Goal: Information Seeking & Learning: Learn about a topic

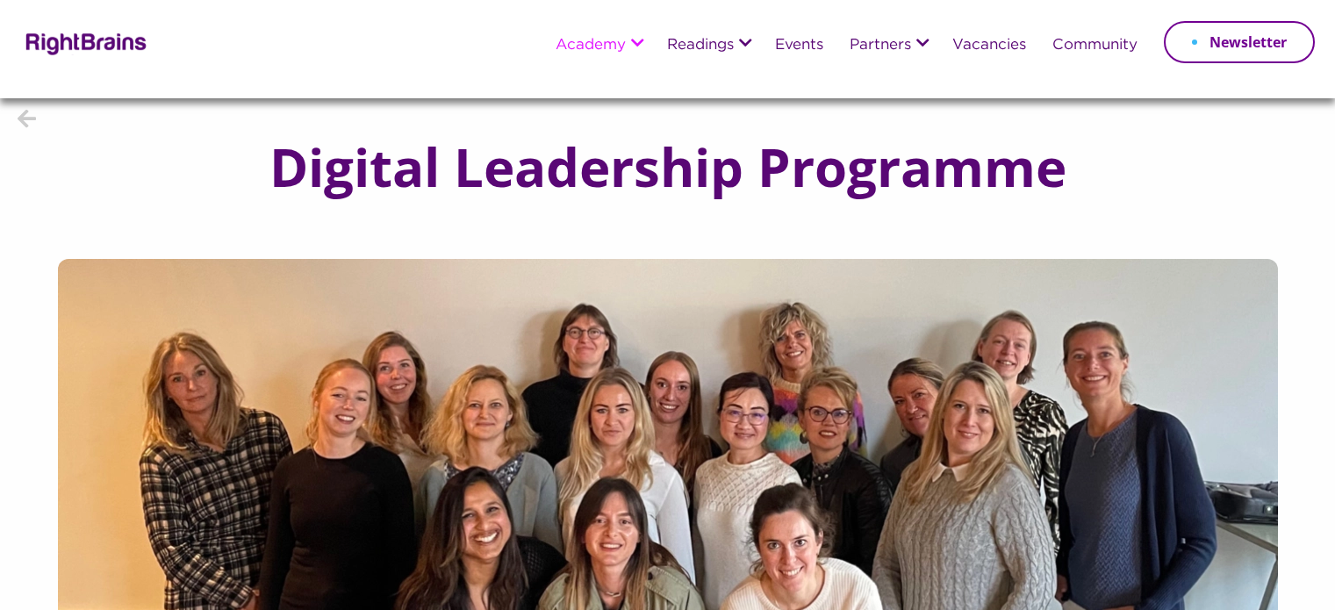
scroll to position [88, 0]
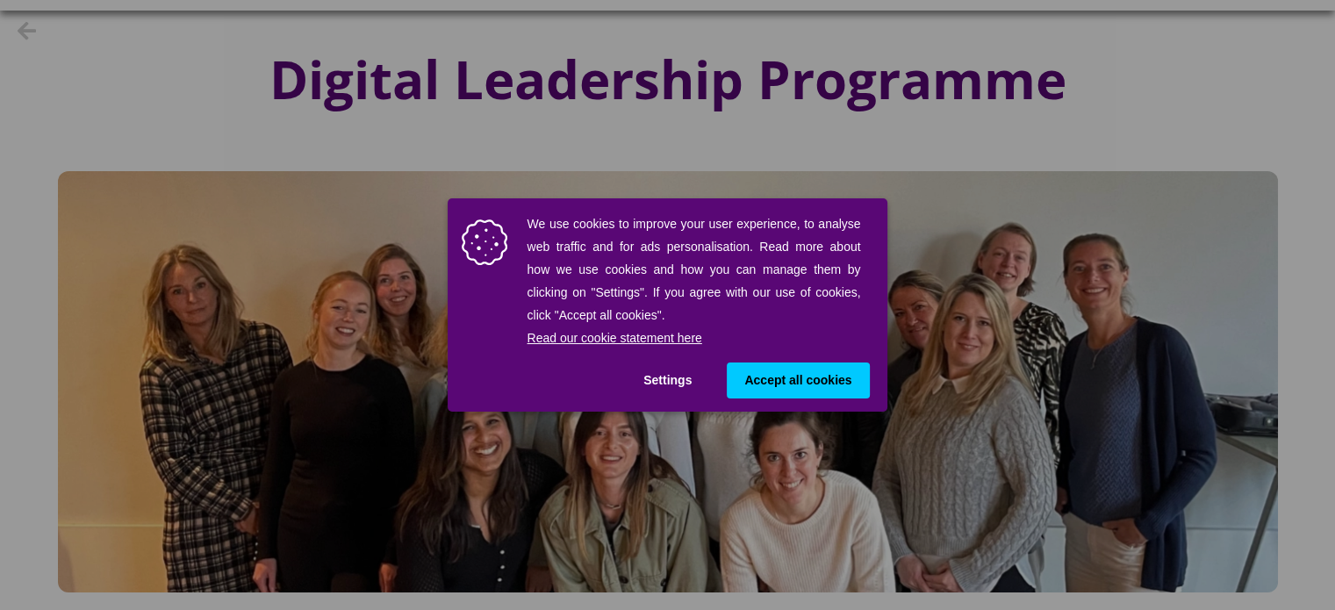
click at [828, 387] on span "Accept all cookies" at bounding box center [797, 380] width 107 height 18
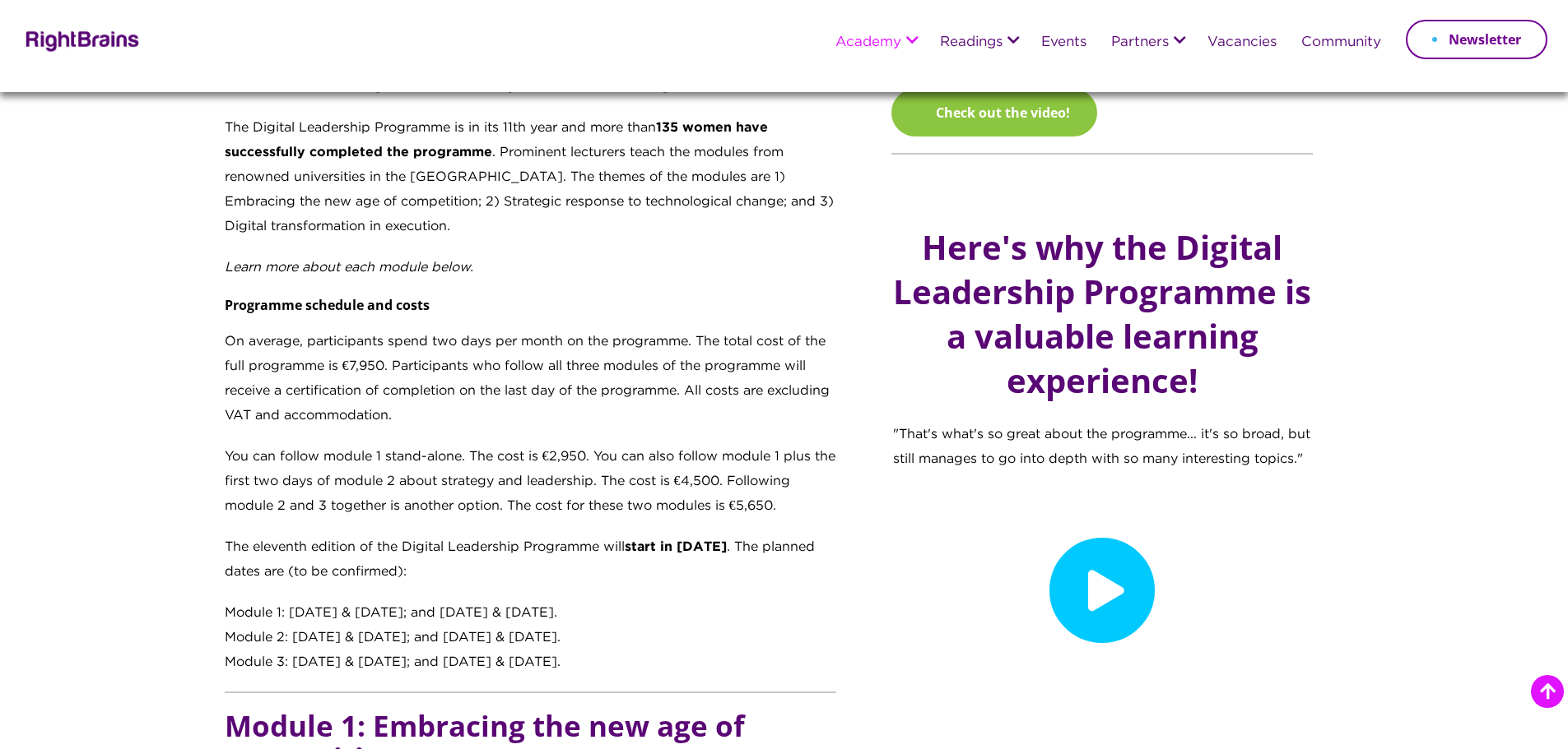
scroll to position [1070, 0]
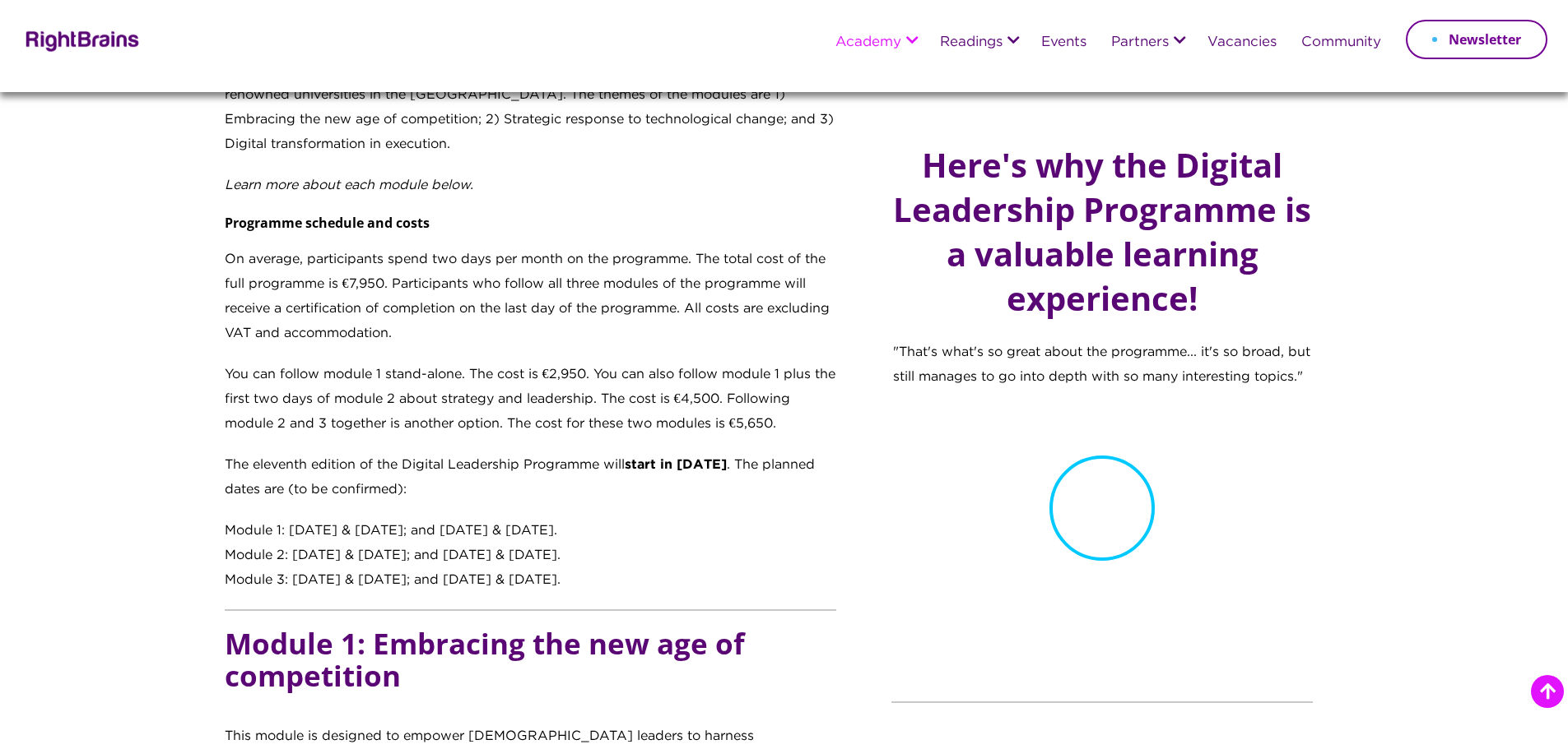
click at [1093, 530] on icon at bounding box center [1102, 508] width 105 height 105
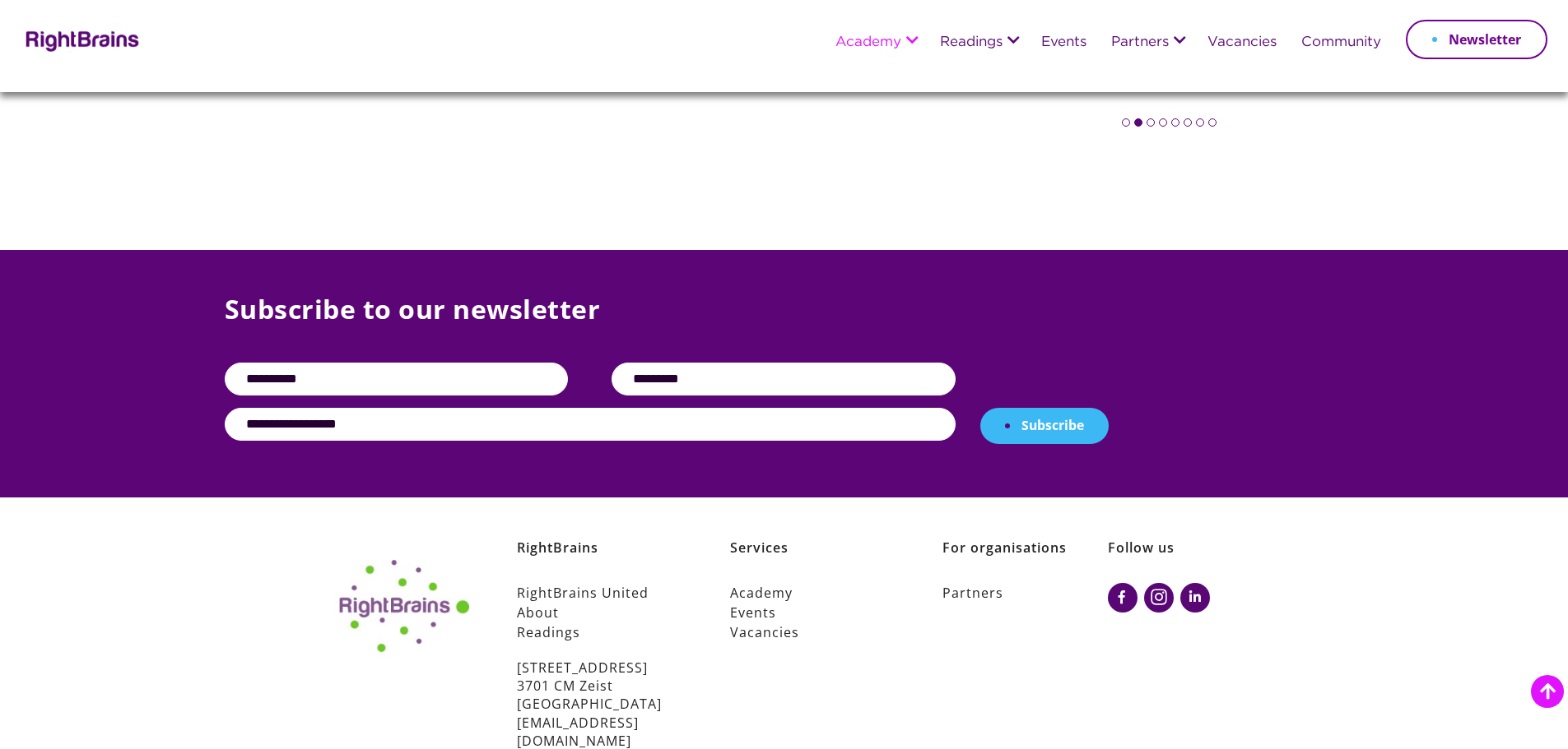
scroll to position [2825, 0]
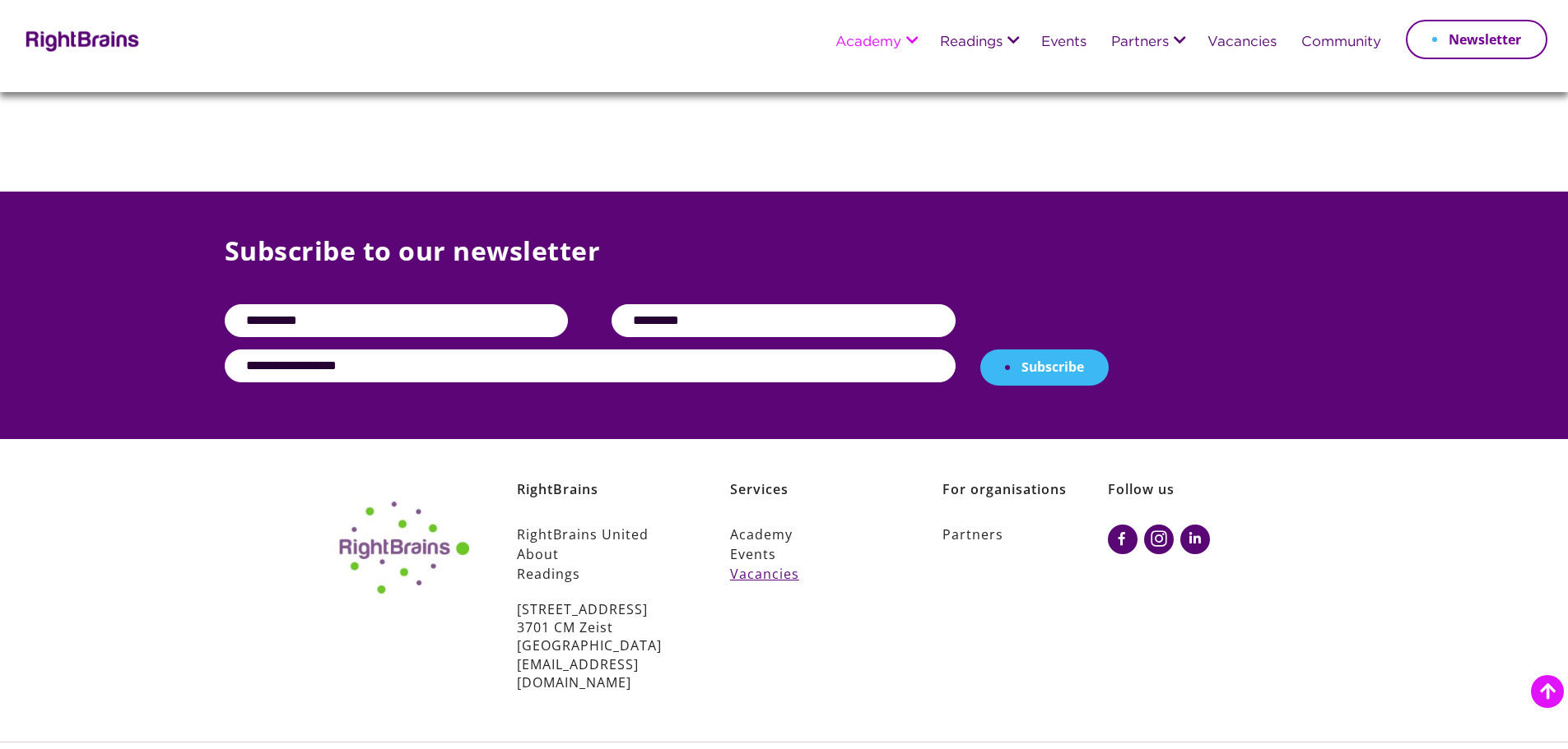
click at [761, 564] on link "Vacancies" at bounding box center [812, 574] width 165 height 20
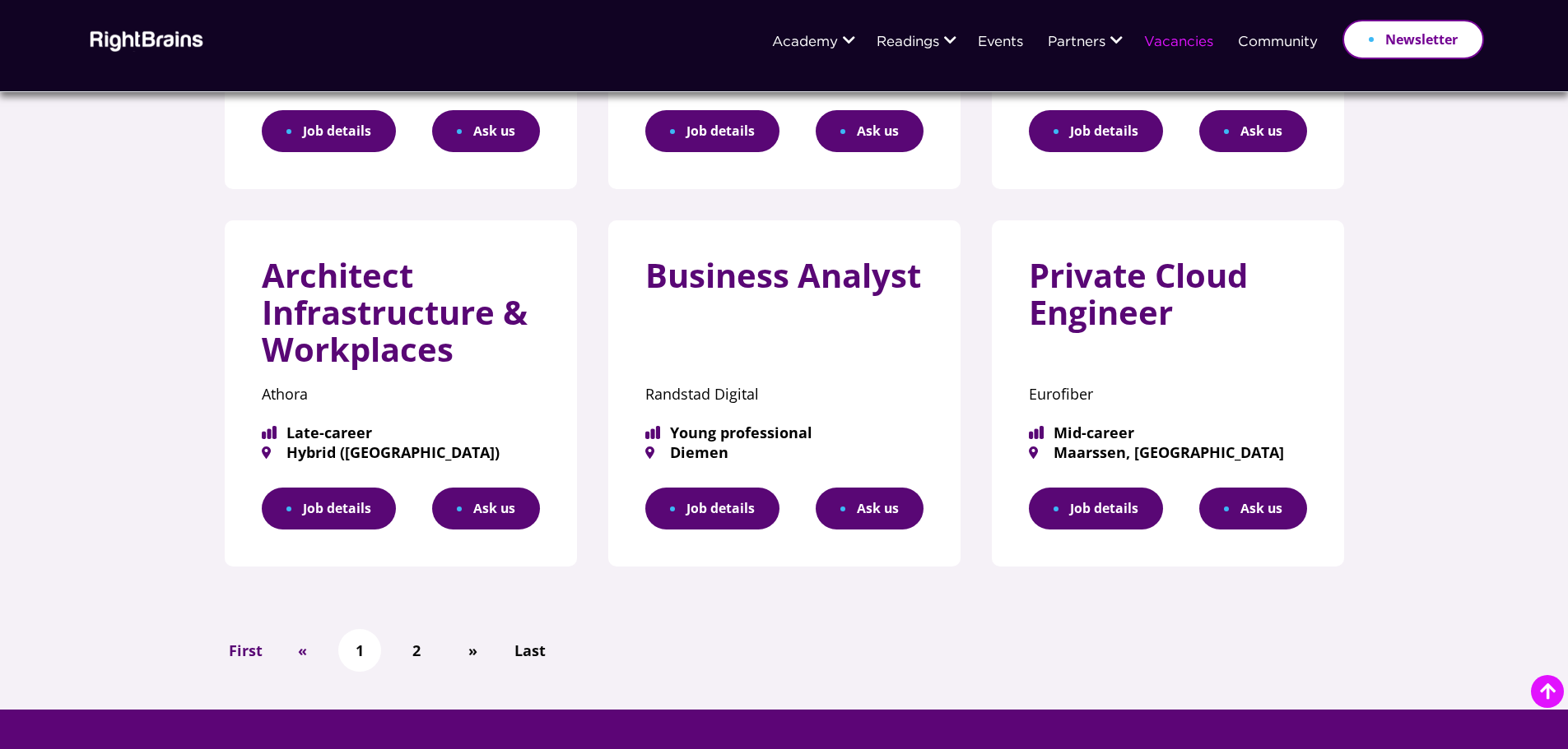
scroll to position [987, 0]
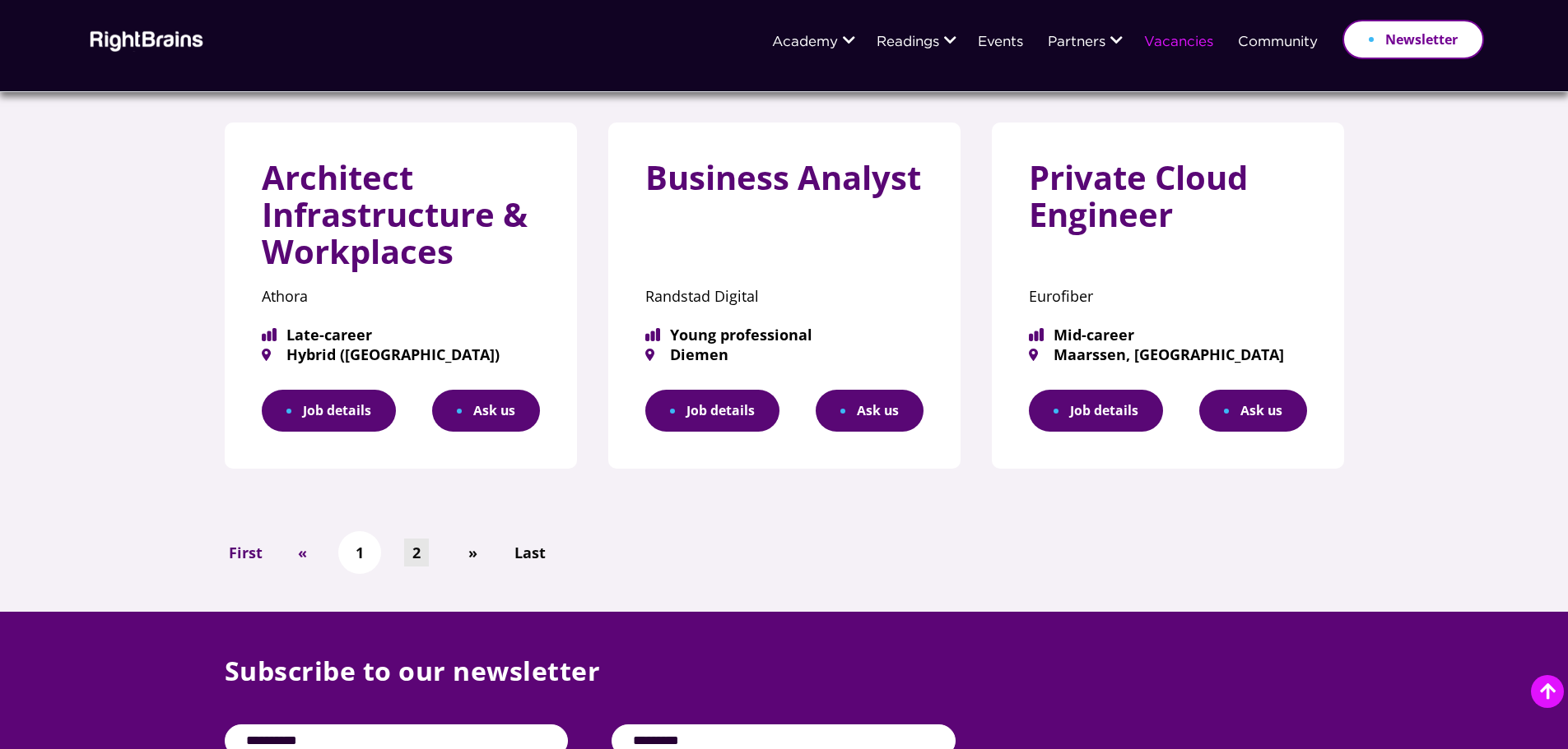
click at [407, 557] on link "2" at bounding box center [416, 553] width 24 height 29
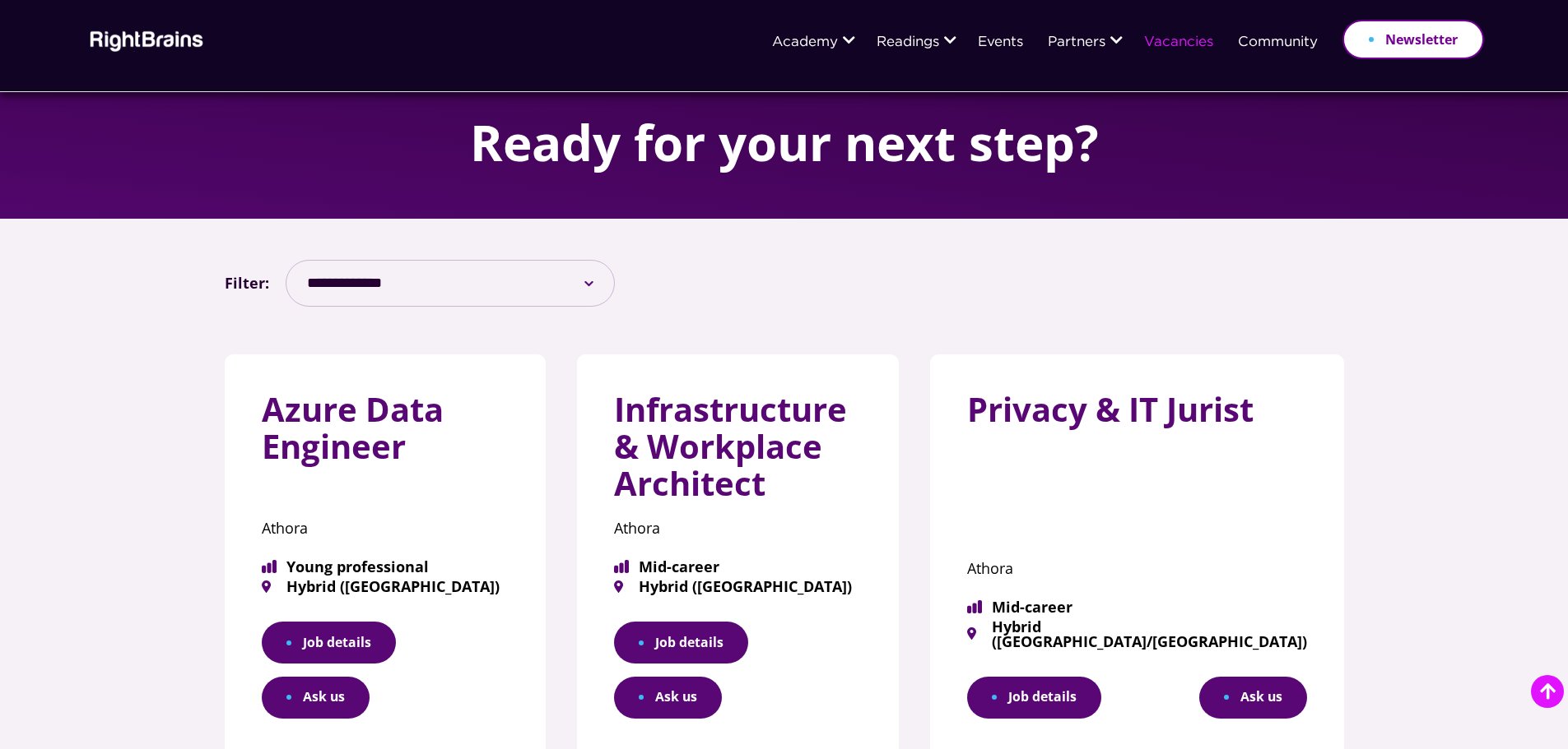
scroll to position [658, 0]
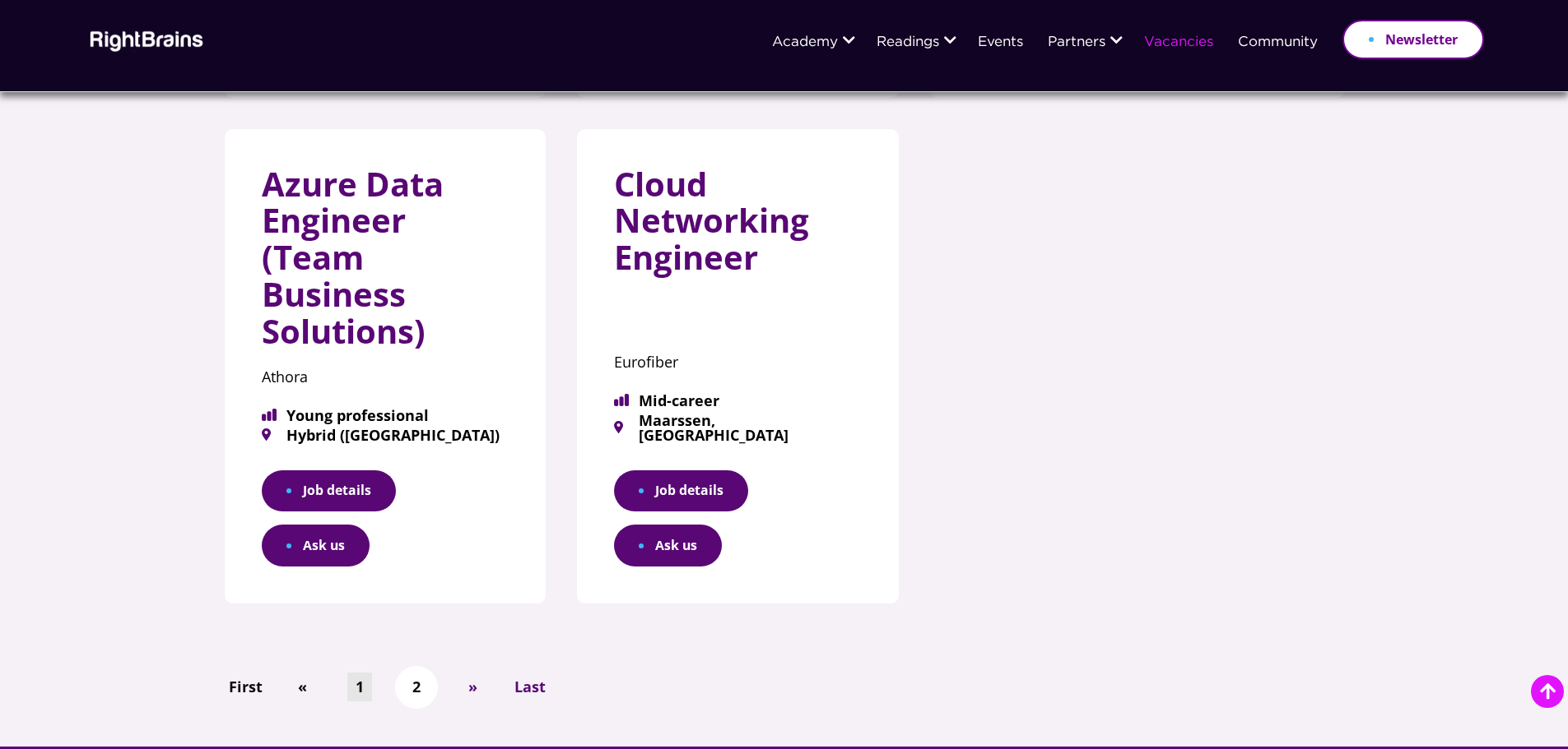
click at [358, 673] on link "1" at bounding box center [359, 687] width 24 height 29
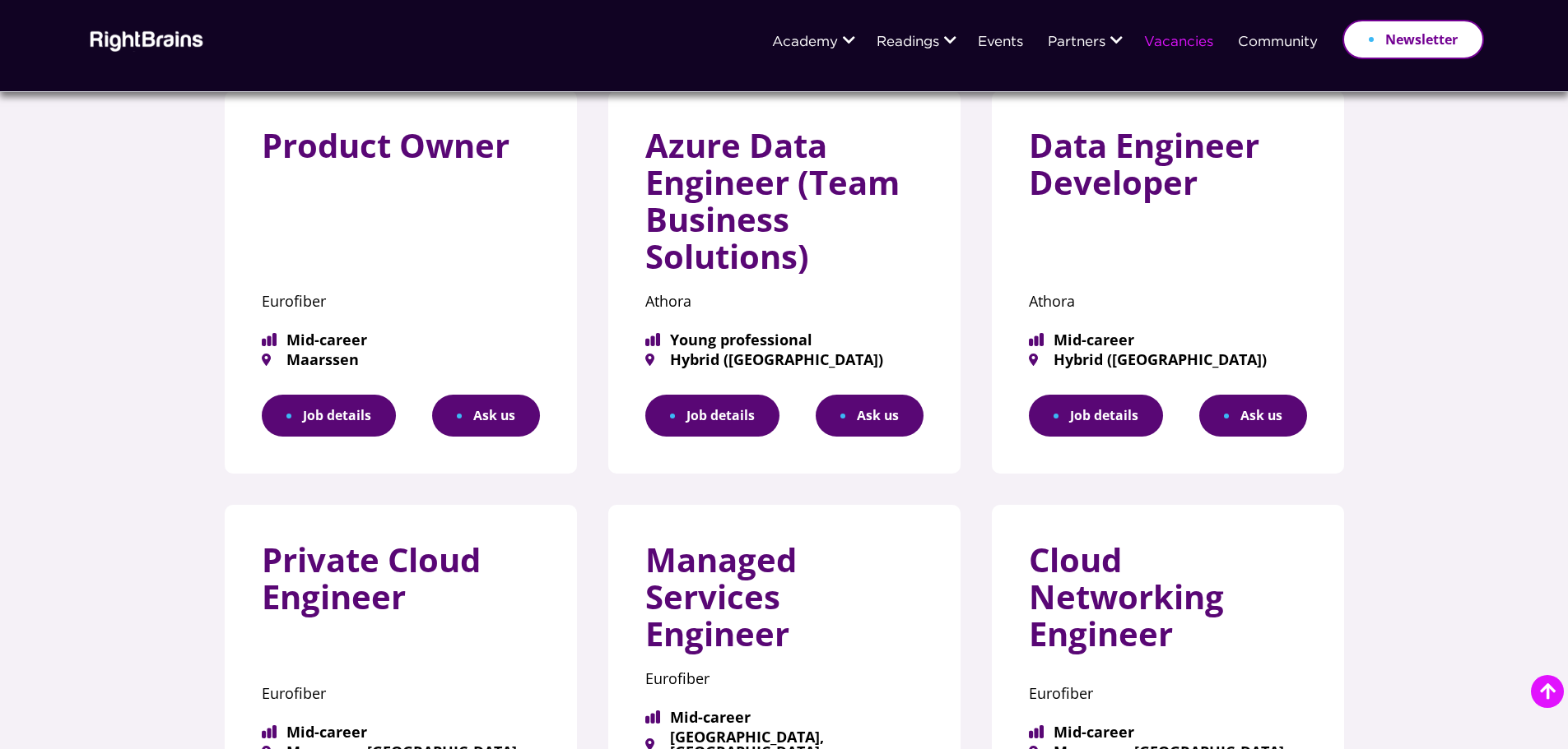
scroll to position [576, 0]
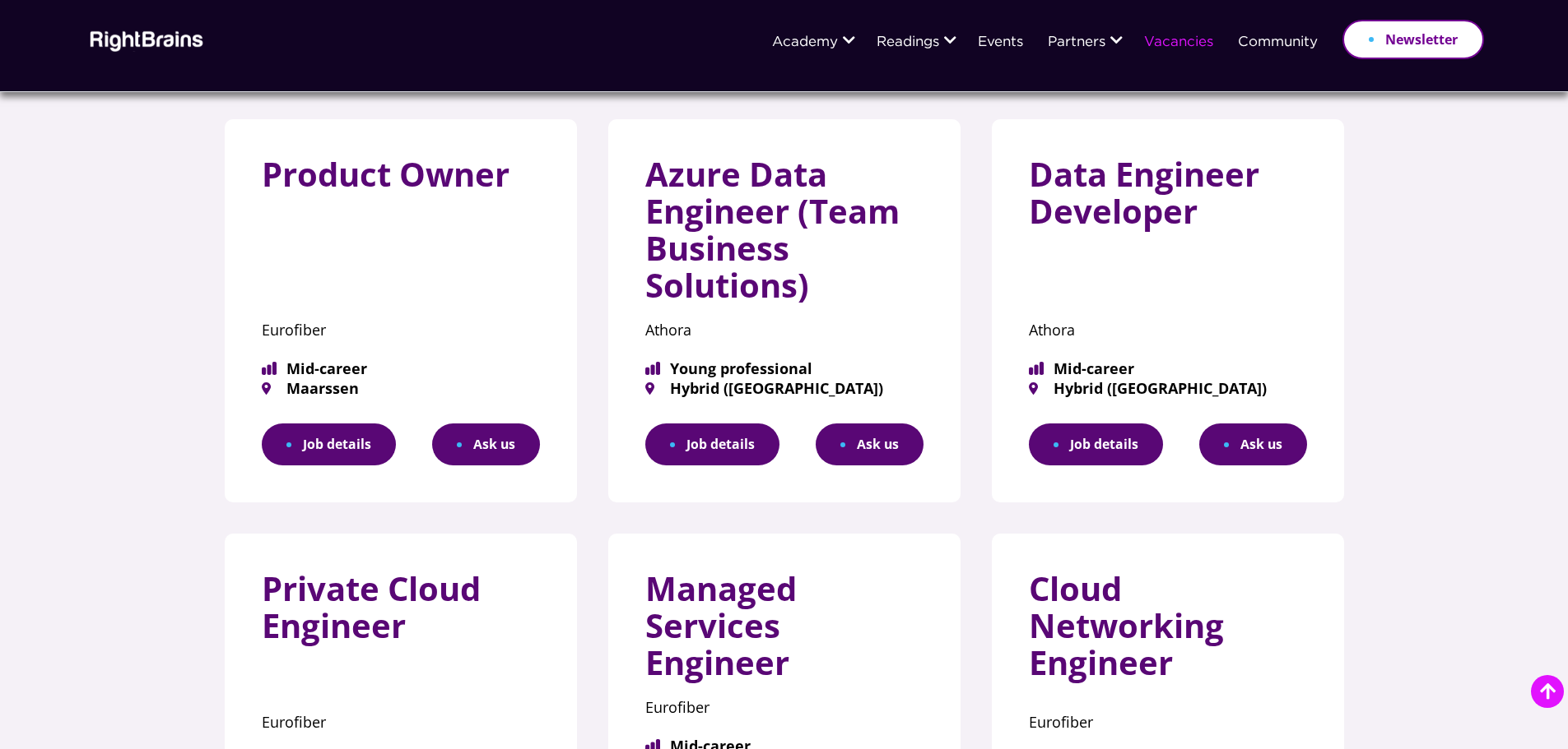
click at [369, 444] on link "Job details" at bounding box center [328, 444] width 134 height 42
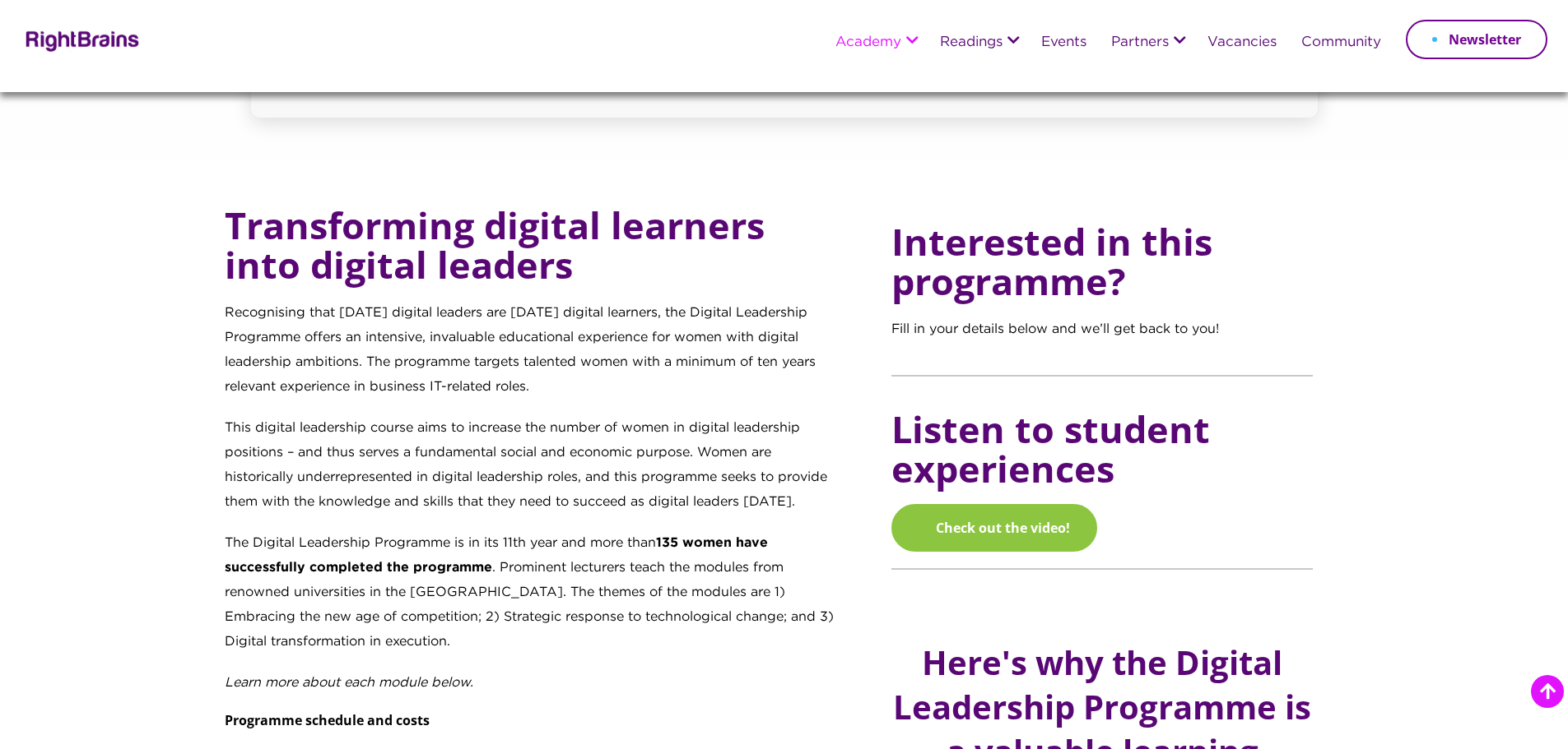
scroll to position [576, 0]
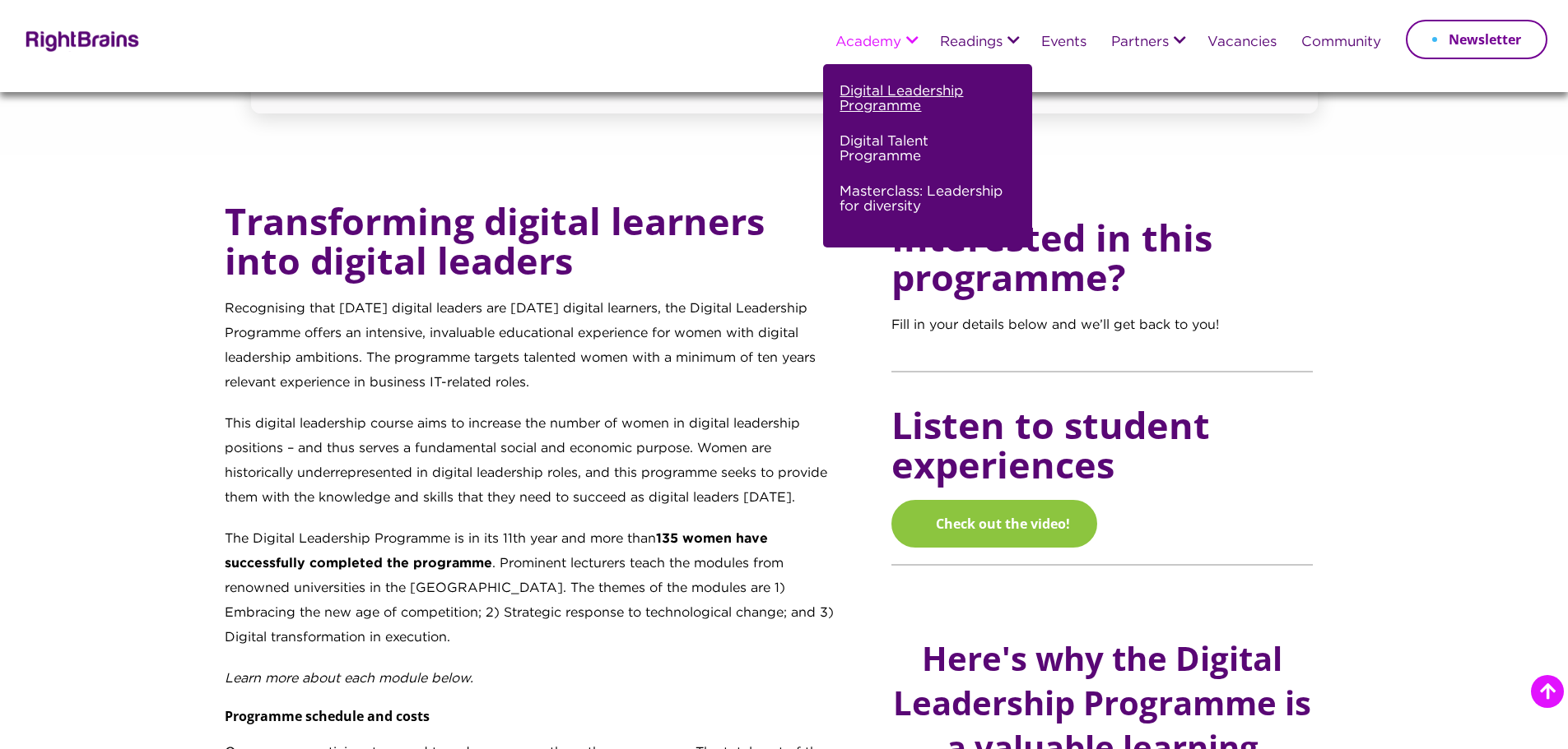
click at [928, 96] on link "Digital Leadership Programme" at bounding box center [925, 106] width 172 height 51
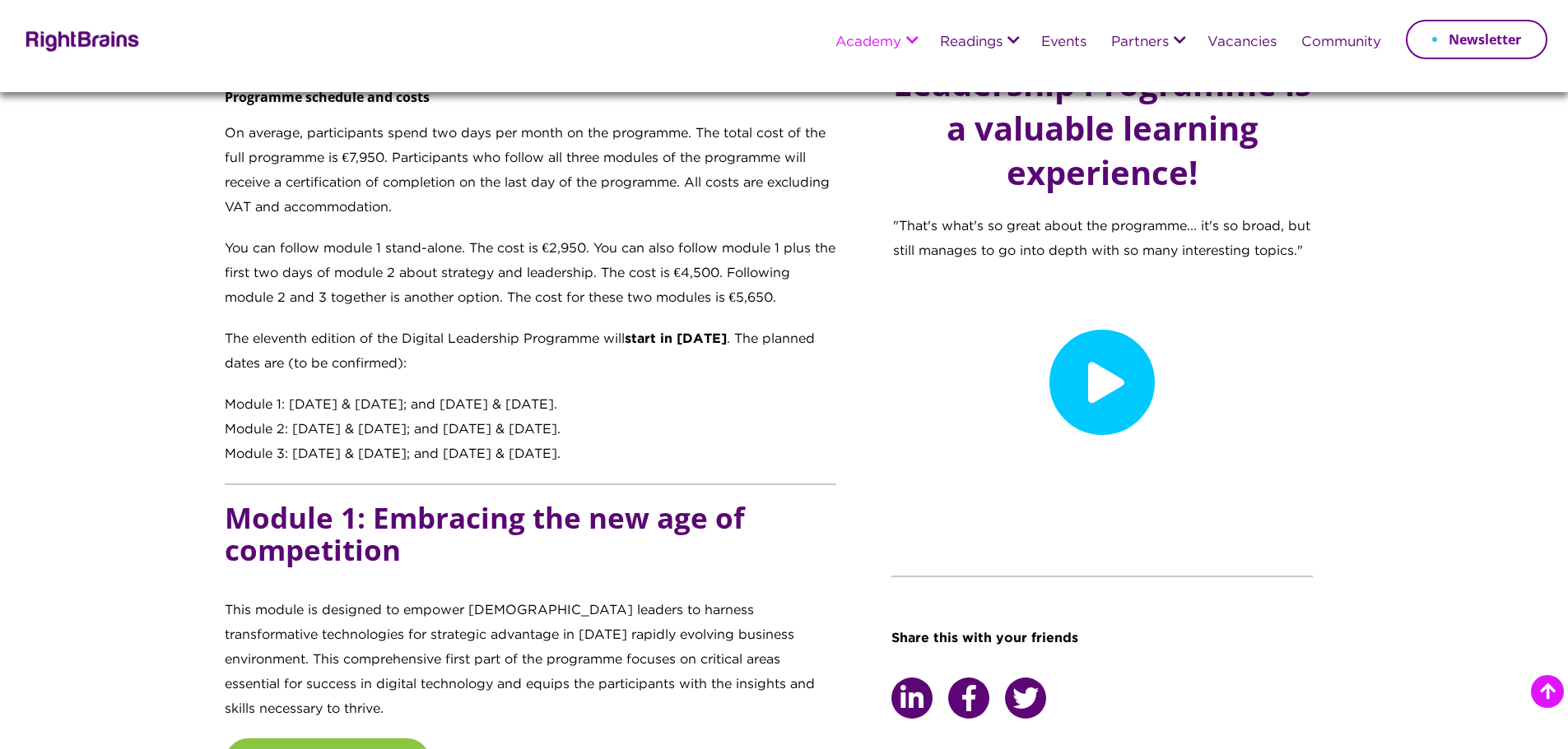
scroll to position [1234, 0]
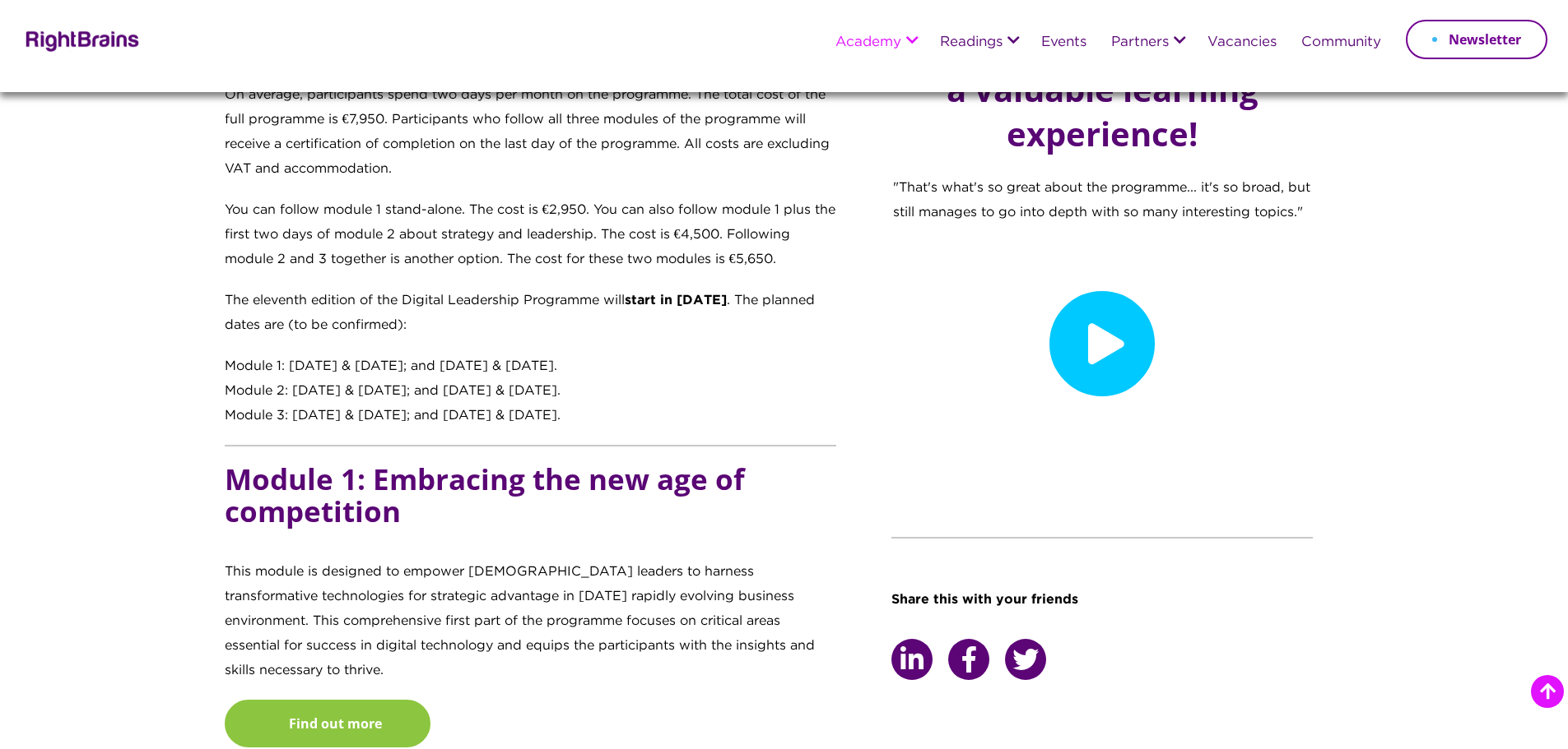
drag, startPoint x: 550, startPoint y: 411, endPoint x: 580, endPoint y: 411, distance: 30.0
click at [580, 411] on div "Module 3: 11 & 12 February 2026; and 12 & 13 March 2026." at bounding box center [531, 416] width 612 height 24
click at [611, 419] on div "Module 3: 11 & 12 February 2026; and 12 & 13 March 2026." at bounding box center [531, 416] width 612 height 24
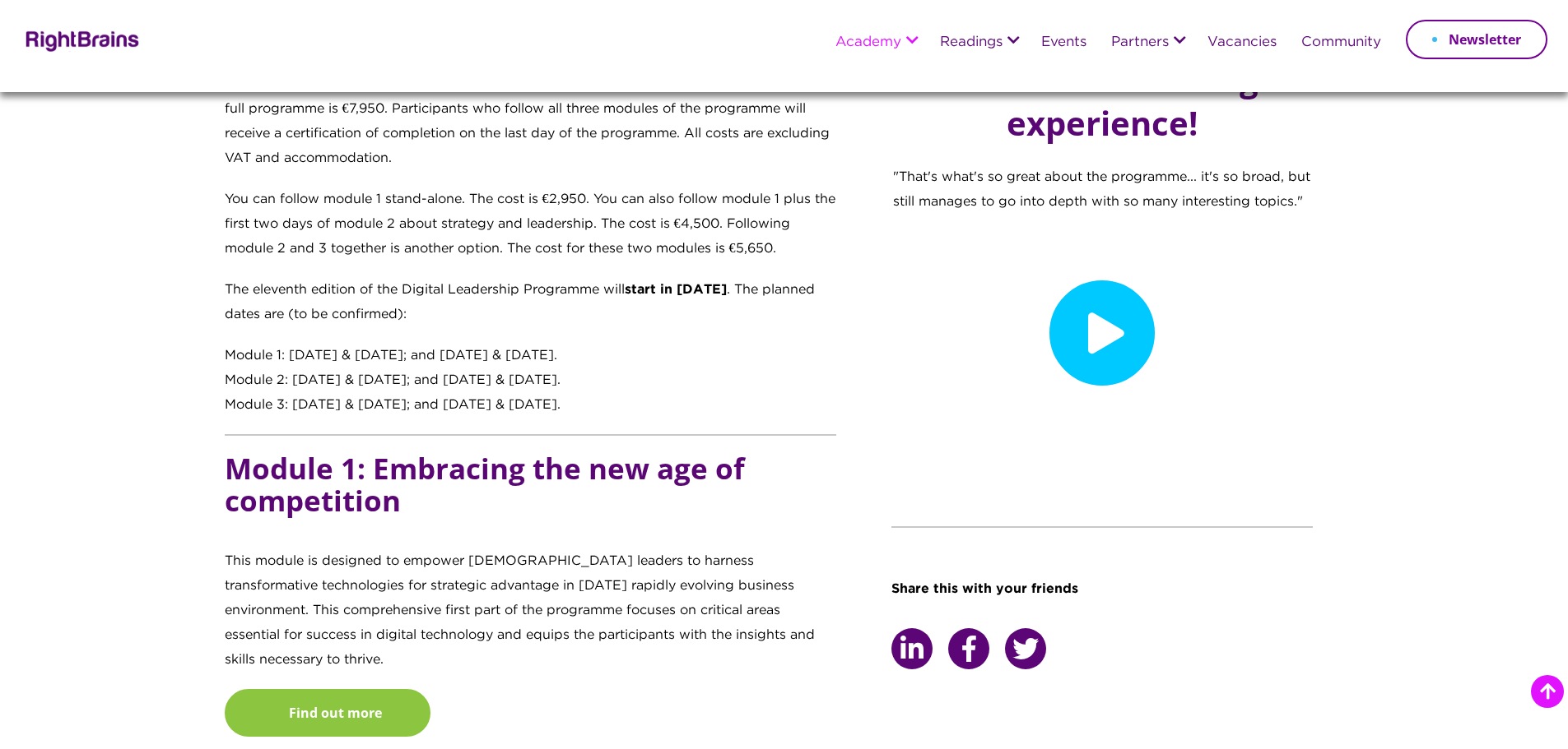
scroll to position [1399, 0]
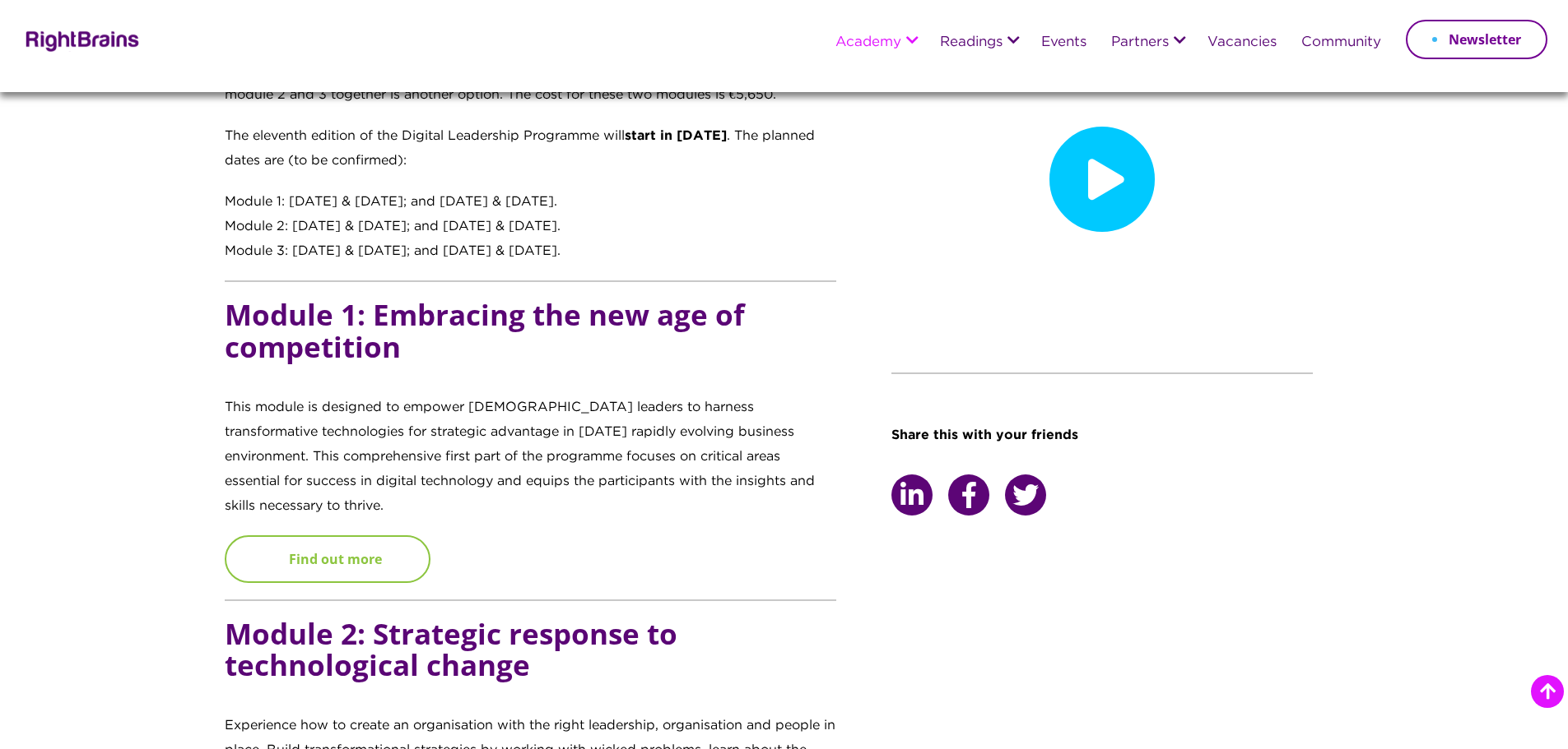
click at [358, 537] on link "Find out more" at bounding box center [327, 559] width 205 height 48
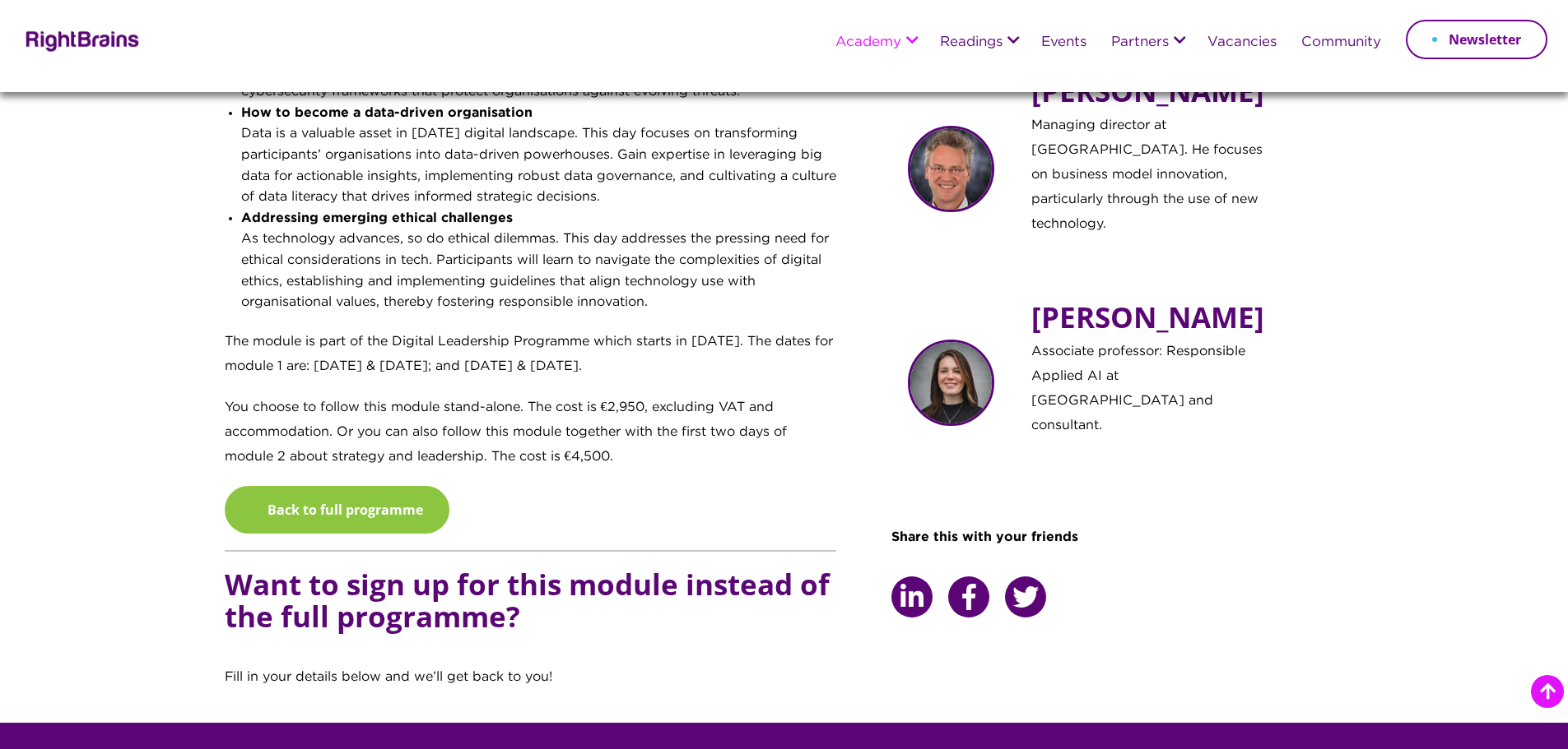
scroll to position [1070, 0]
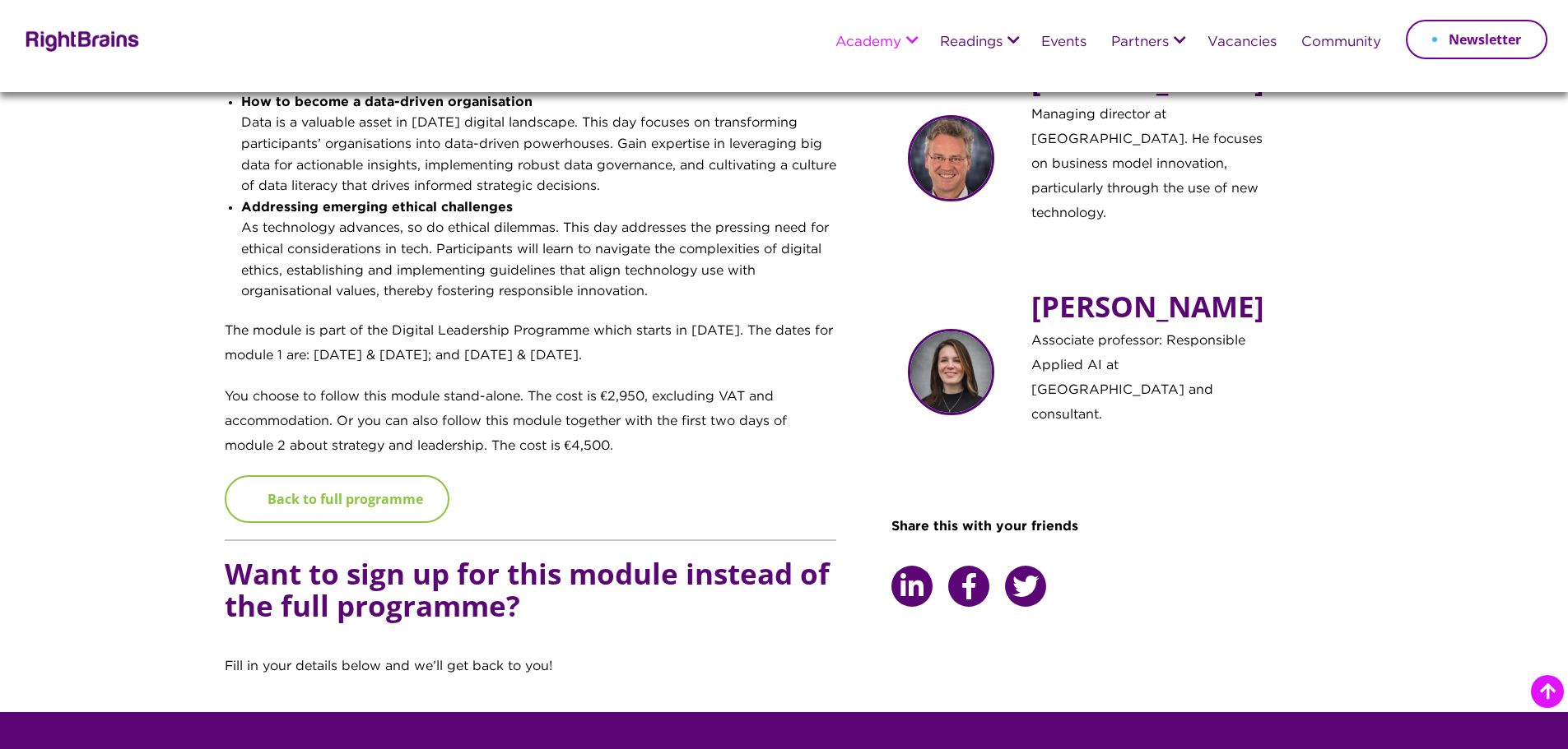
click at [433, 502] on link "Back to full programme" at bounding box center [338, 499] width 225 height 48
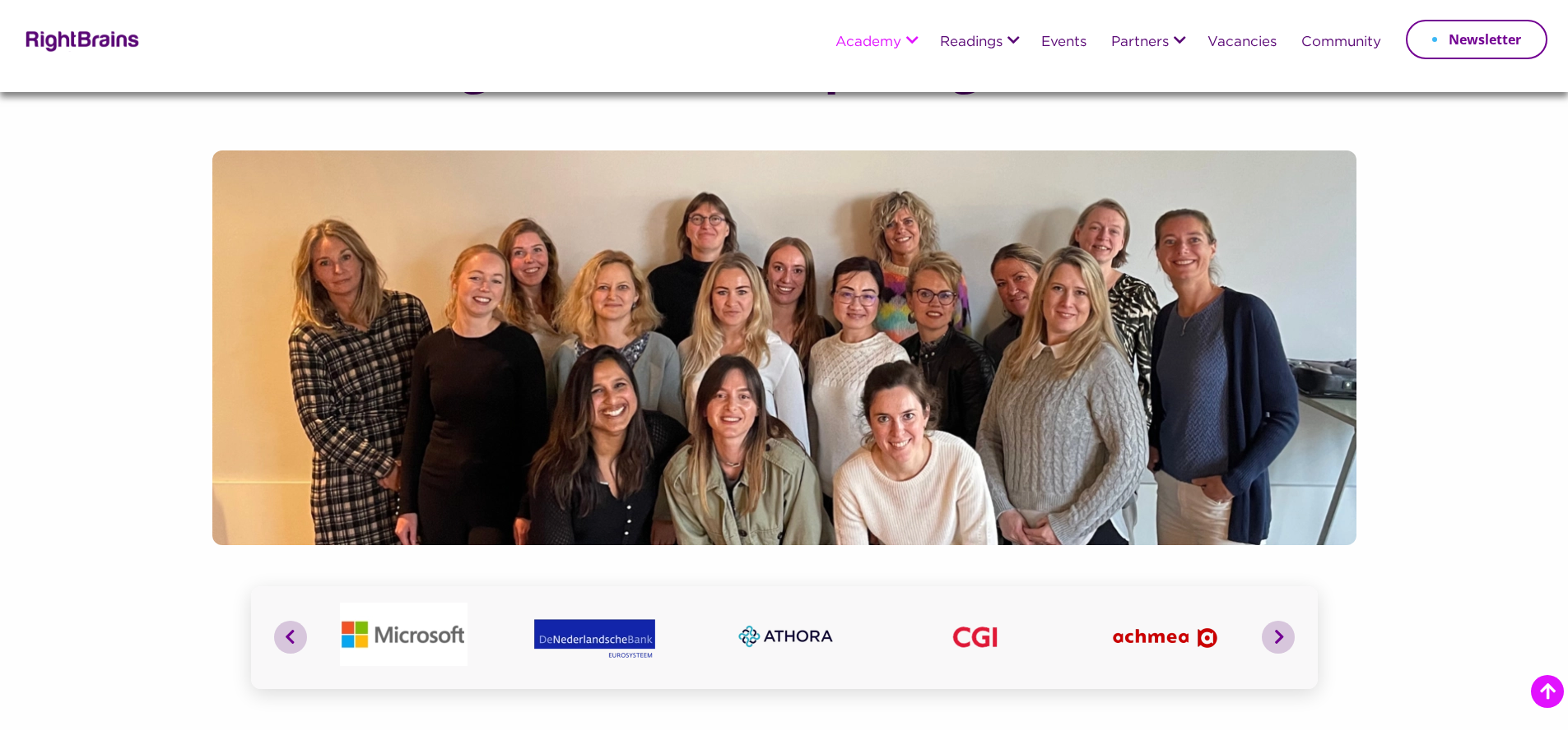
scroll to position [1316, 0]
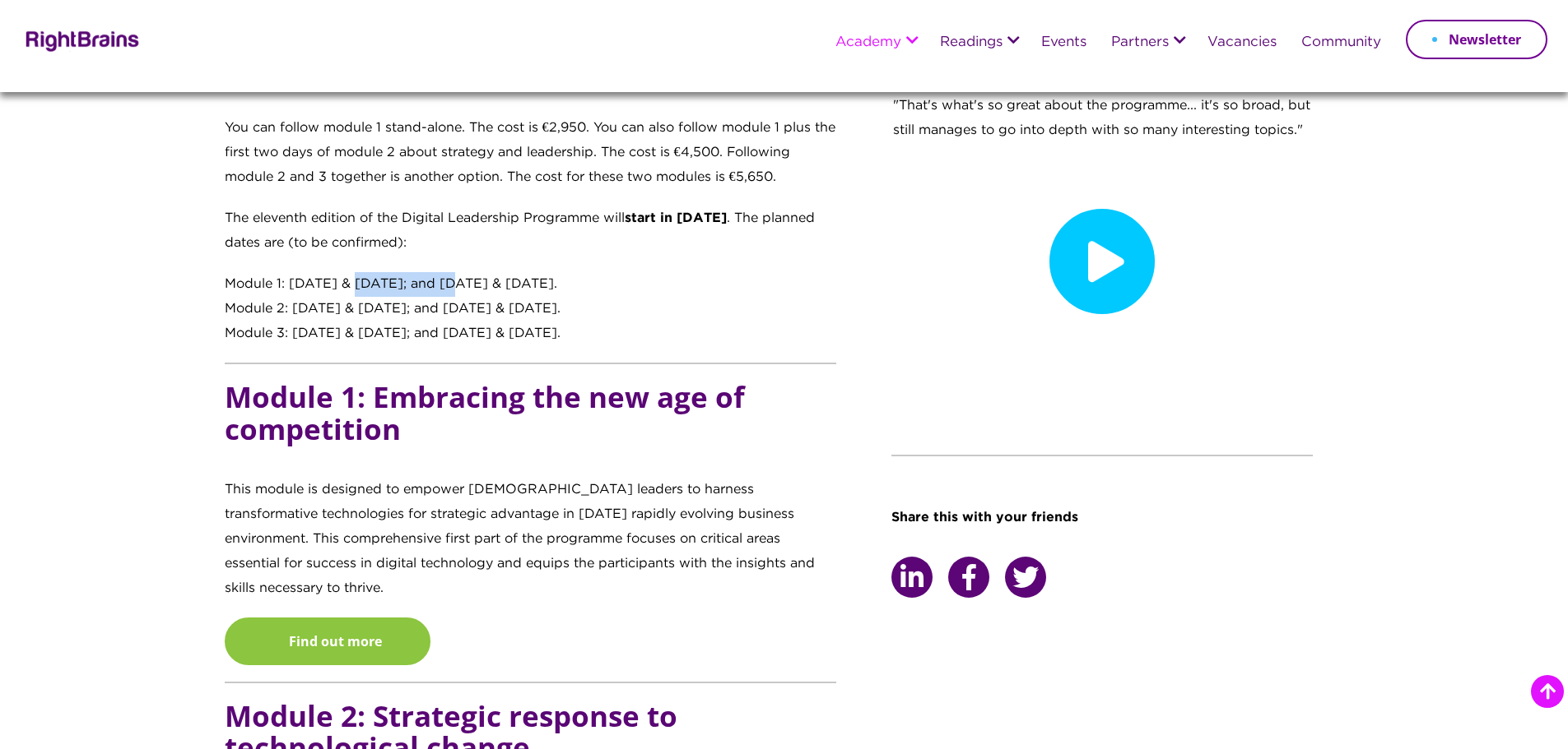
drag, startPoint x: 341, startPoint y: 278, endPoint x: 440, endPoint y: 283, distance: 99.1
click at [440, 283] on div "Module 1: [DATE] & [DATE]; and [DATE] & [DATE]." at bounding box center [531, 284] width 612 height 24
drag, startPoint x: 528, startPoint y: 337, endPoint x: 559, endPoint y: 331, distance: 31.6
click at [559, 331] on div "Module 3: [DATE] & [DATE]; and [DATE] & [DATE]." at bounding box center [531, 334] width 612 height 24
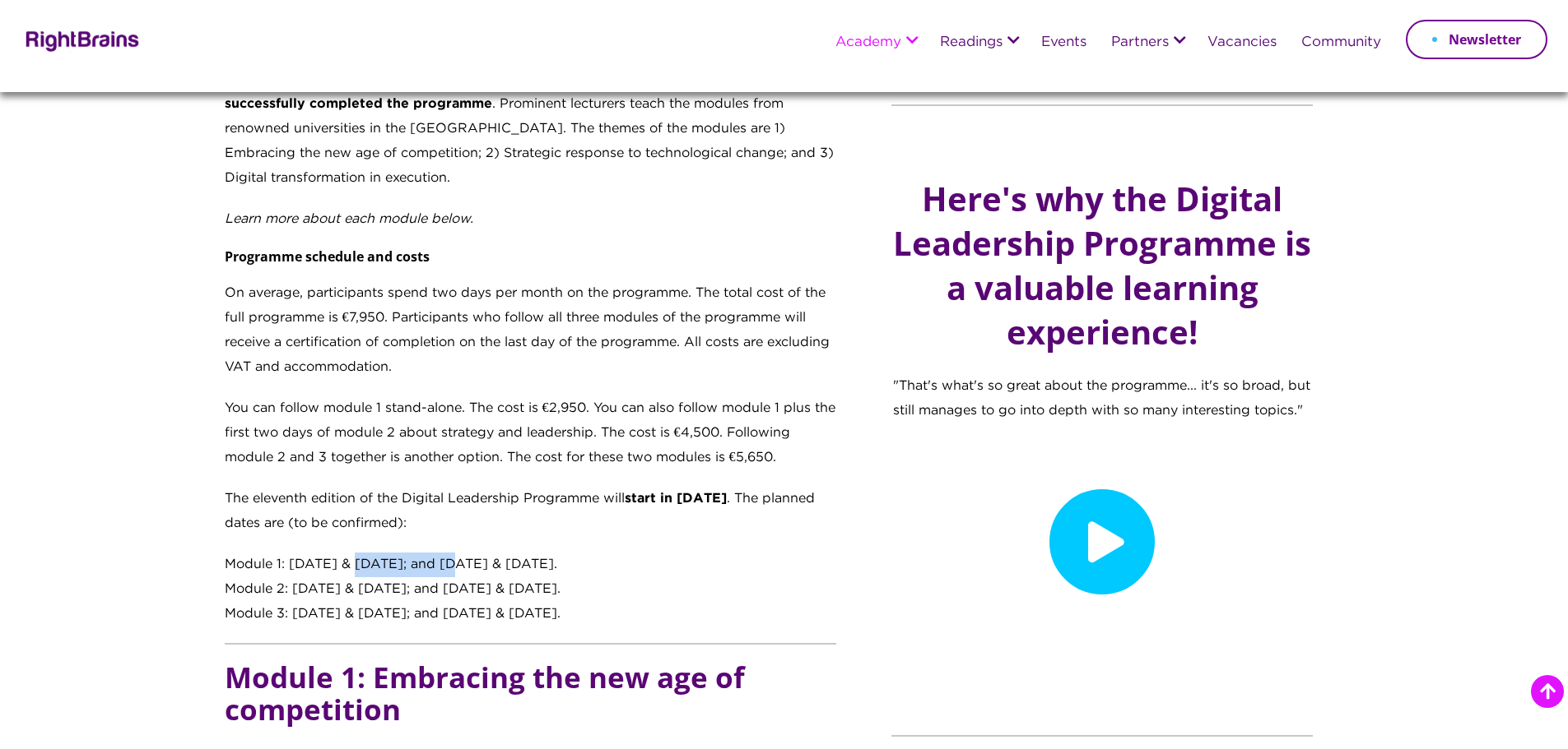
scroll to position [1070, 0]
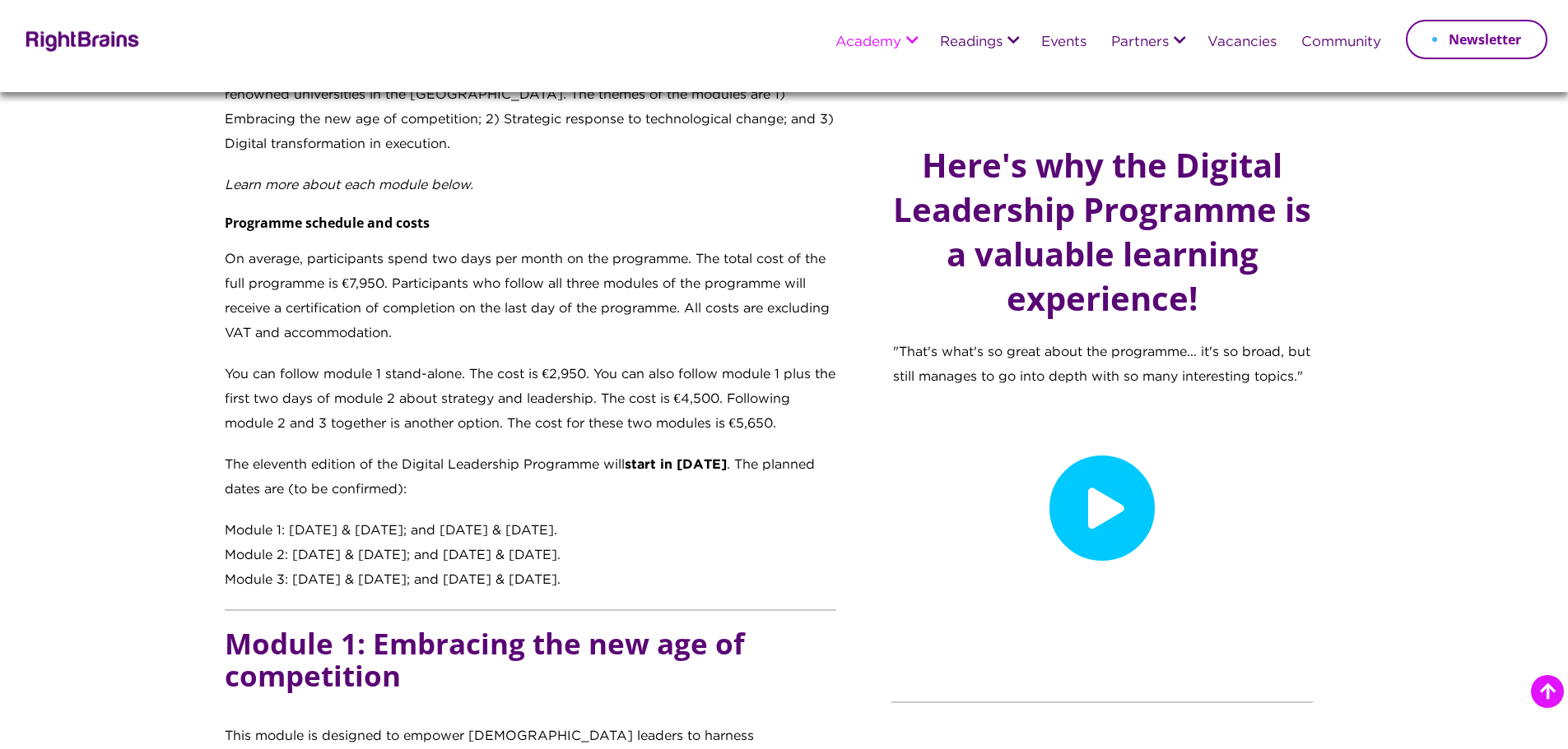
click at [712, 517] on p "The eleventh edition of the Digital Leadership Programme will start in [DATE] .…" at bounding box center [531, 487] width 612 height 66
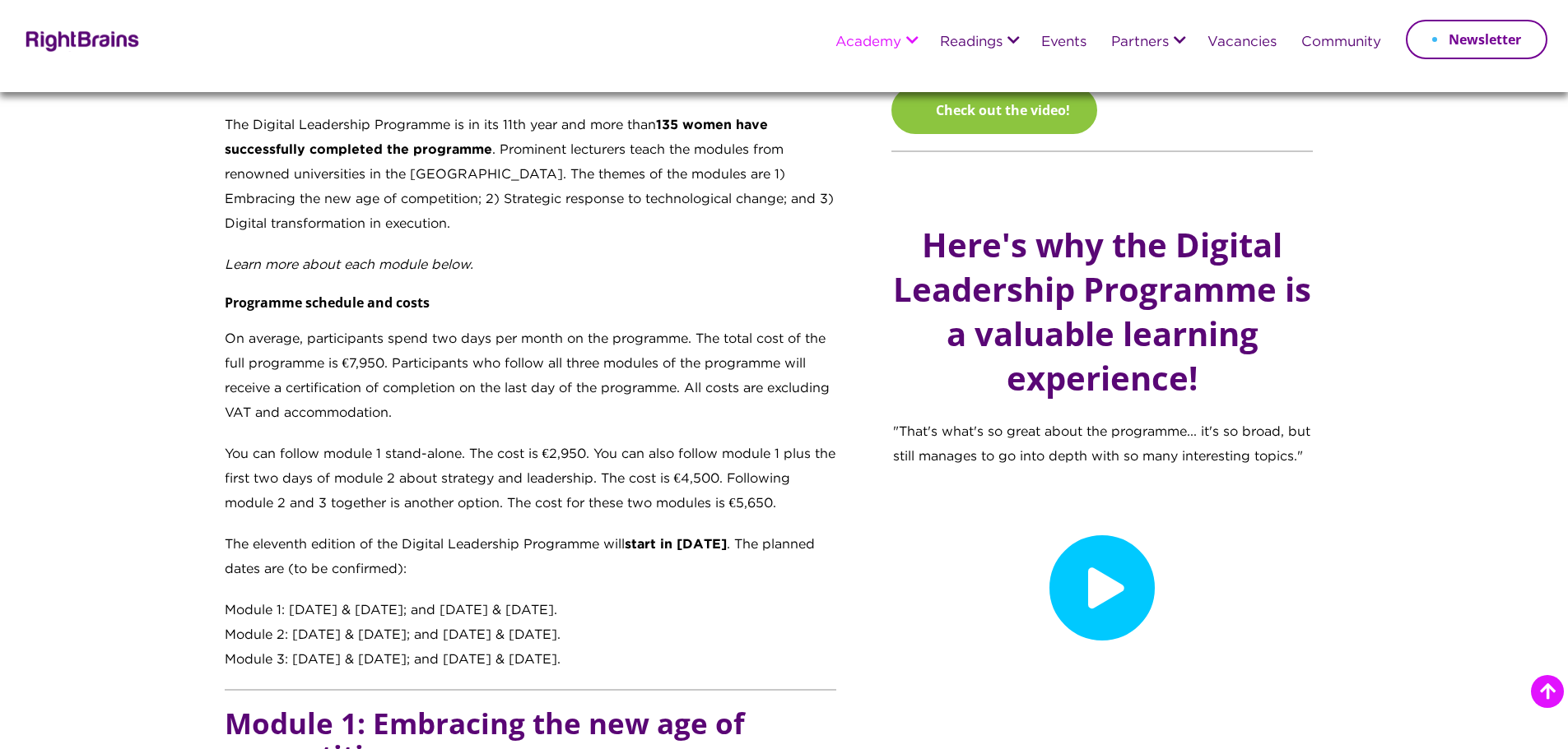
scroll to position [987, 0]
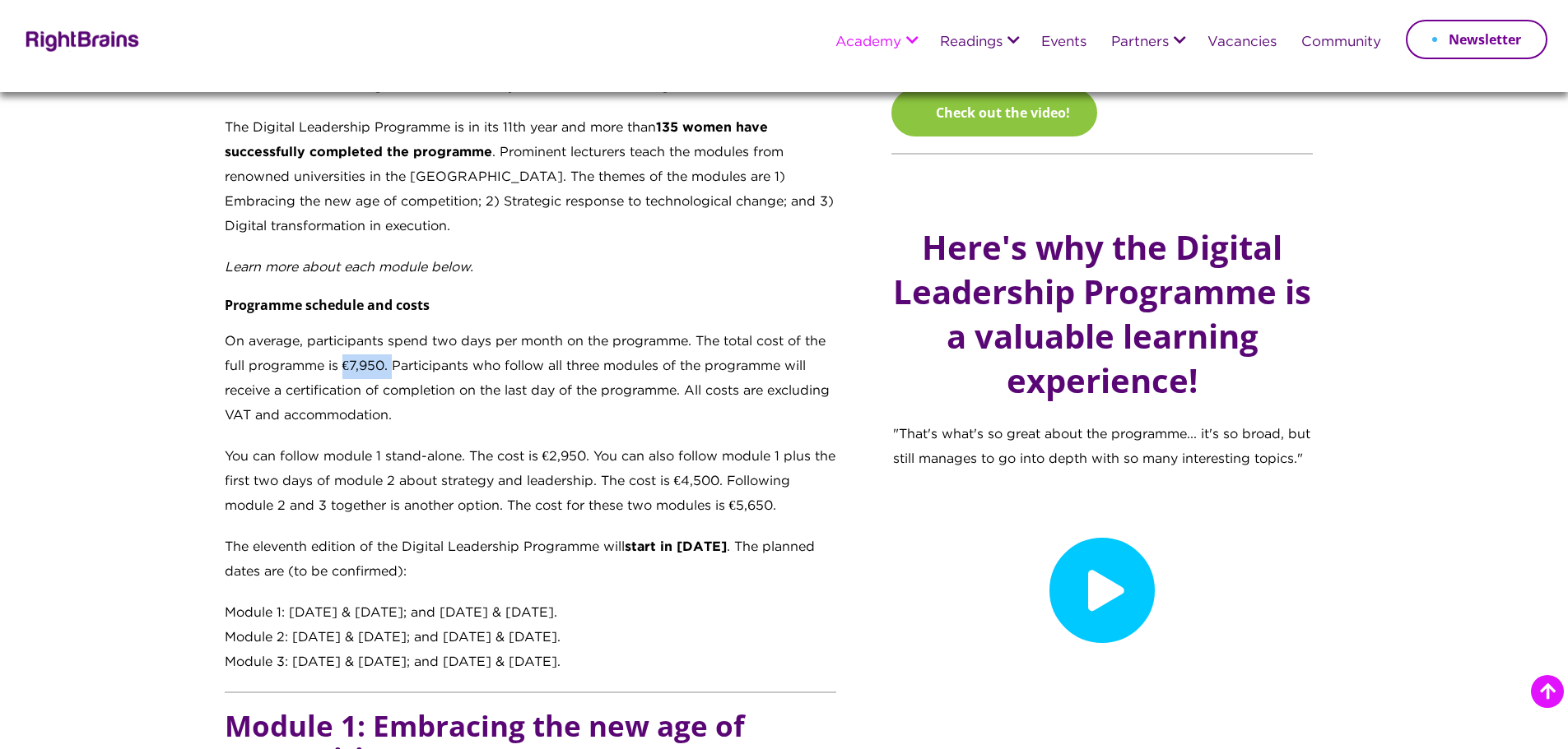
drag, startPoint x: 346, startPoint y: 367, endPoint x: 396, endPoint y: 360, distance: 50.5
click at [396, 360] on p "On average, participants spend two days per month on the programme. The total c…" at bounding box center [531, 387] width 612 height 115
click at [492, 427] on p "On average, participants spend two days per month on the programme. The total c…" at bounding box center [531, 387] width 612 height 115
drag, startPoint x: 586, startPoint y: 364, endPoint x: 664, endPoint y: 367, distance: 78.1
click at [664, 367] on p "On average, participants spend two days per month on the programme. The total c…" at bounding box center [531, 387] width 612 height 115
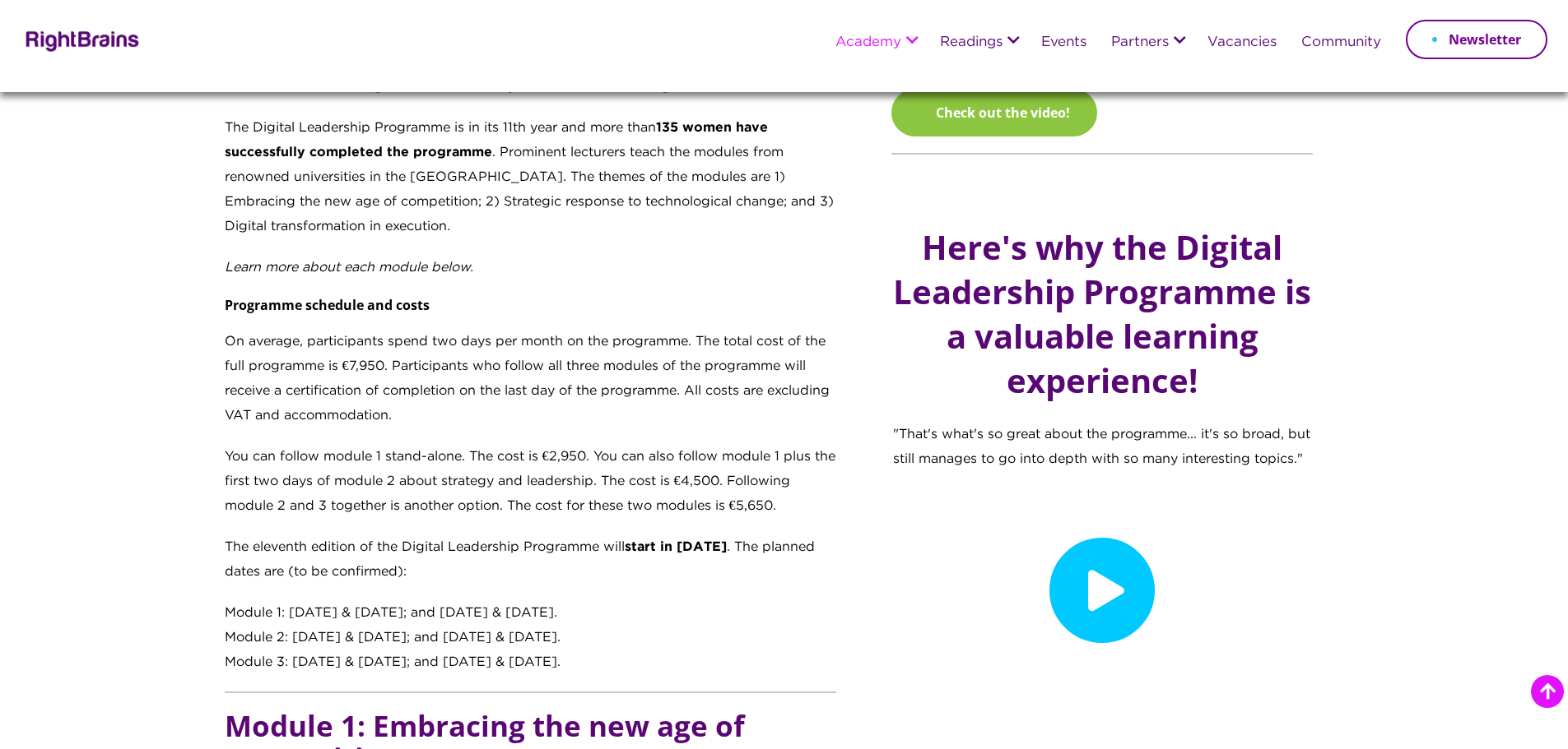
click at [679, 397] on p "On average, participants spend two days per month on the programme. The total c…" at bounding box center [531, 387] width 612 height 115
drag, startPoint x: 582, startPoint y: 368, endPoint x: 656, endPoint y: 367, distance: 74.0
click at [656, 367] on p "On average, participants spend two days per month on the programme. The total c…" at bounding box center [531, 387] width 612 height 115
click at [709, 371] on p "On average, participants spend two days per month on the programme. The total c…" at bounding box center [531, 387] width 612 height 115
click at [490, 403] on p "On average, participants spend two days per month on the programme. The total c…" at bounding box center [531, 387] width 612 height 115
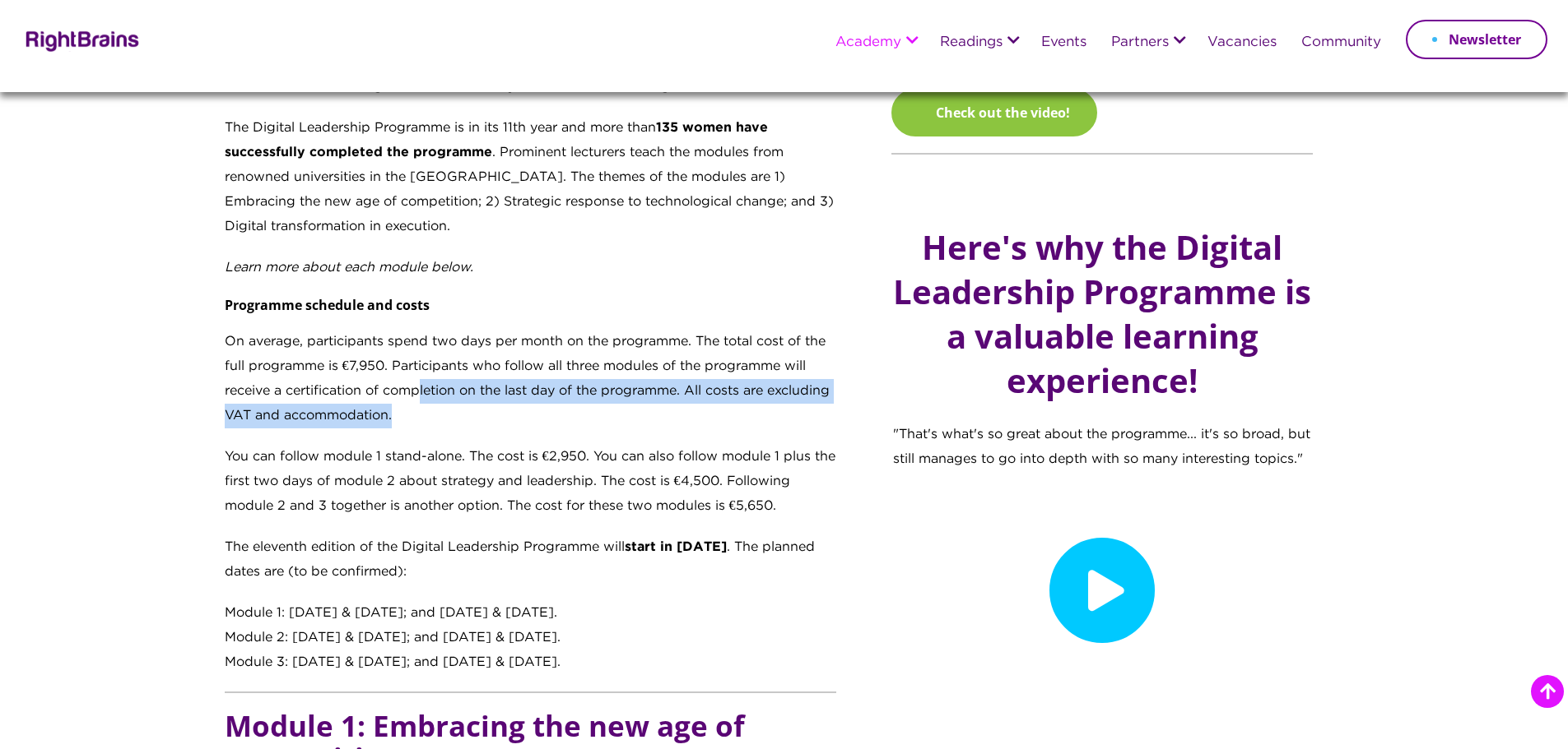
click at [508, 400] on p "On average, participants spend two days per month on the programme. The total c…" at bounding box center [531, 387] width 612 height 115
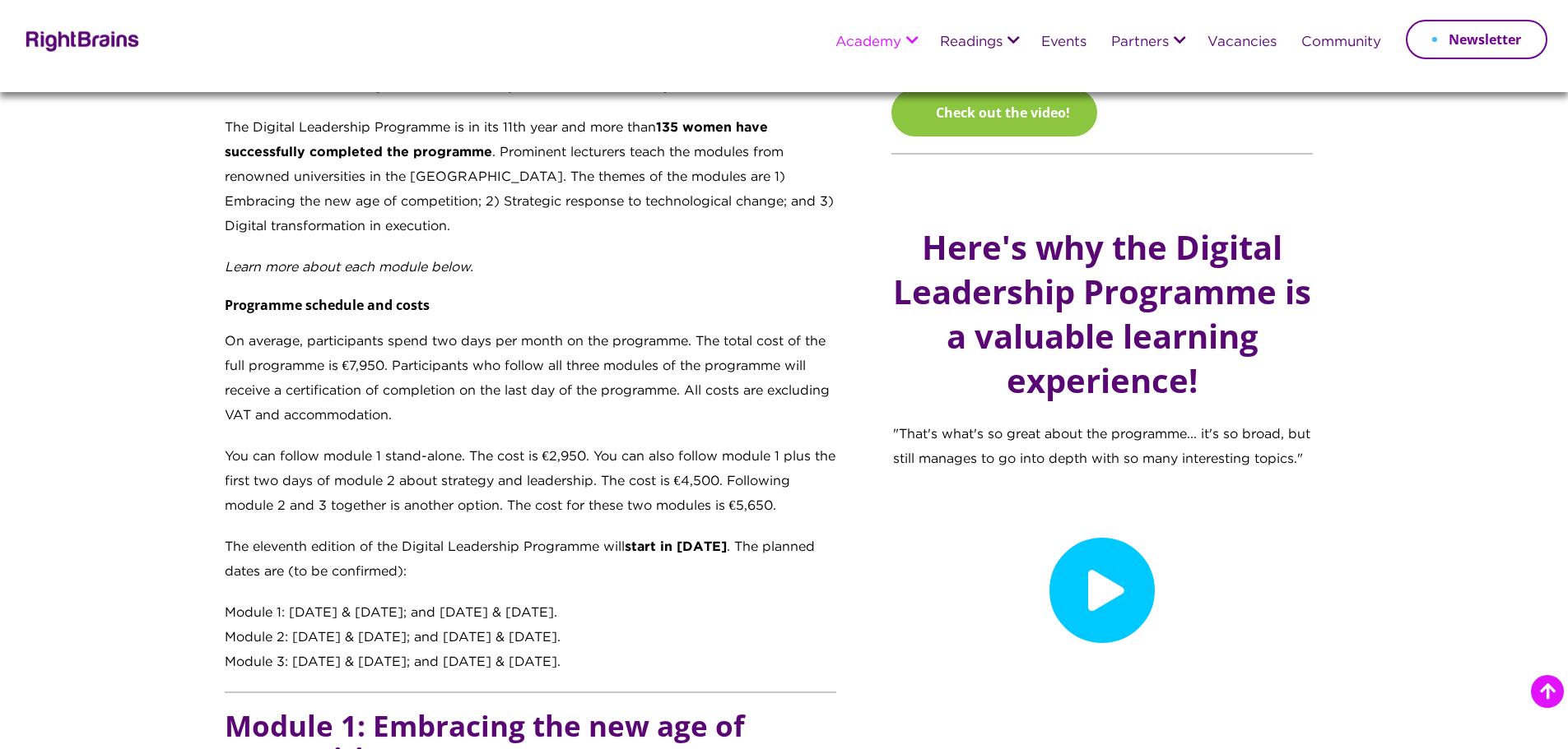
click at [402, 422] on p "On average, participants spend two days per month on the programme. The total c…" at bounding box center [531, 387] width 612 height 115
click at [397, 420] on p "On average, participants spend two days per month on the programme. The total c…" at bounding box center [531, 387] width 612 height 115
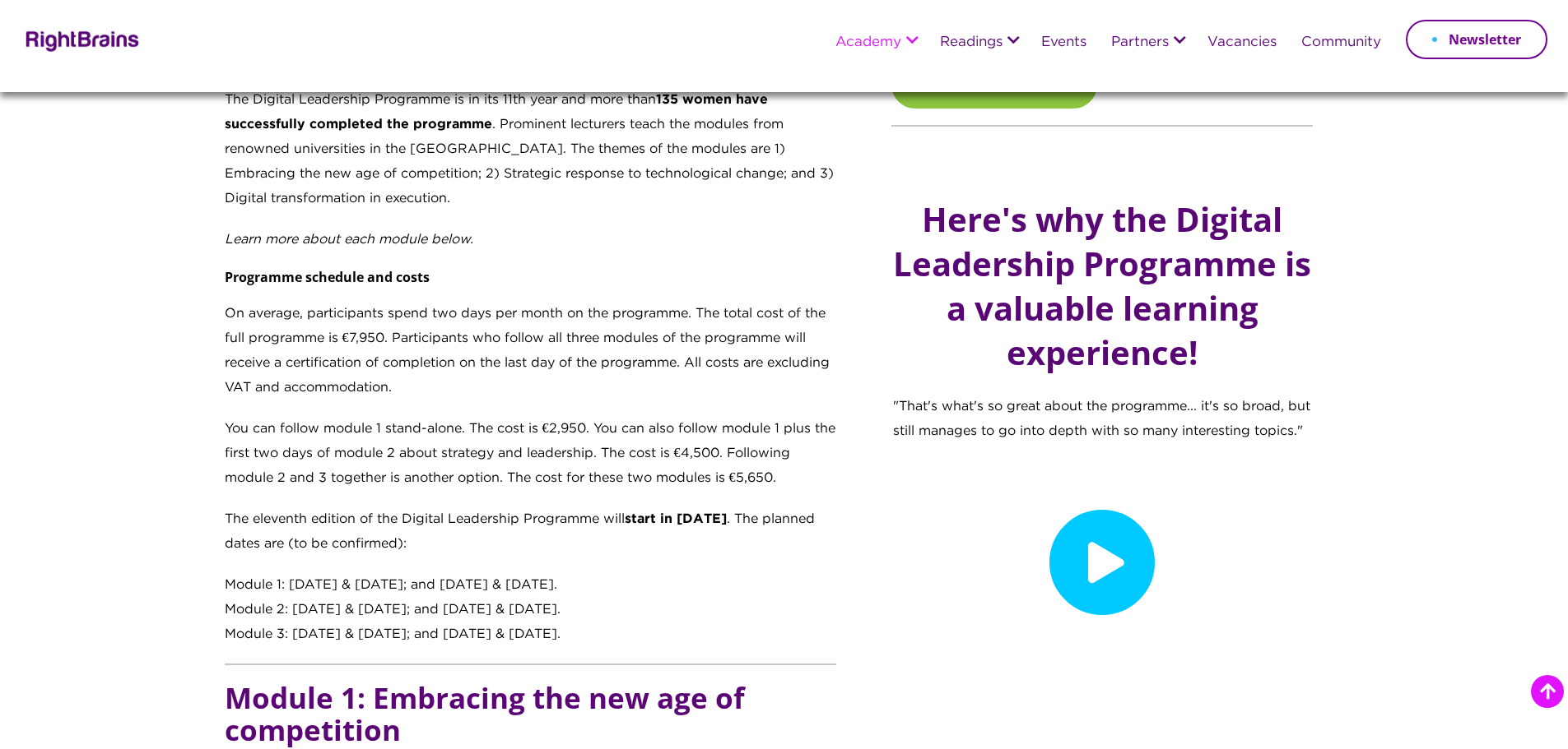
scroll to position [1070, 0]
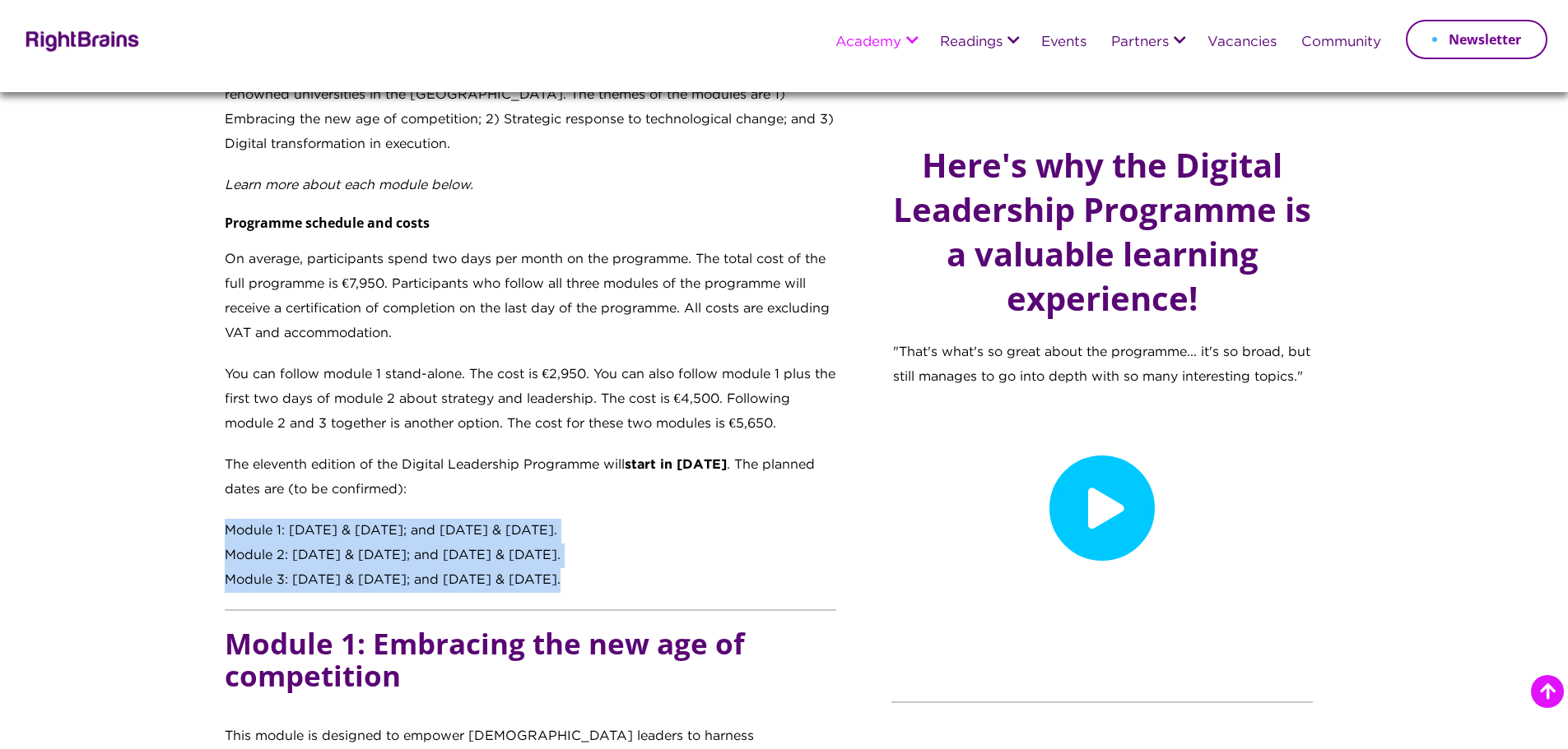
drag, startPoint x: 642, startPoint y: 594, endPoint x: 217, endPoint y: 526, distance: 430.4
click at [217, 526] on div "Transforming digital learners into digital leaders Recognising that [DATE] digi…" at bounding box center [546, 592] width 668 height 1769
click at [218, 525] on div "Transforming digital learners into digital leaders Recognising that [DATE] digi…" at bounding box center [546, 592] width 668 height 1769
drag, startPoint x: 514, startPoint y: 578, endPoint x: 274, endPoint y: 525, distance: 245.8
click at [274, 525] on div "Transforming digital learners into digital leaders Recognising that [DATE] digi…" at bounding box center [531, 150] width 612 height 885
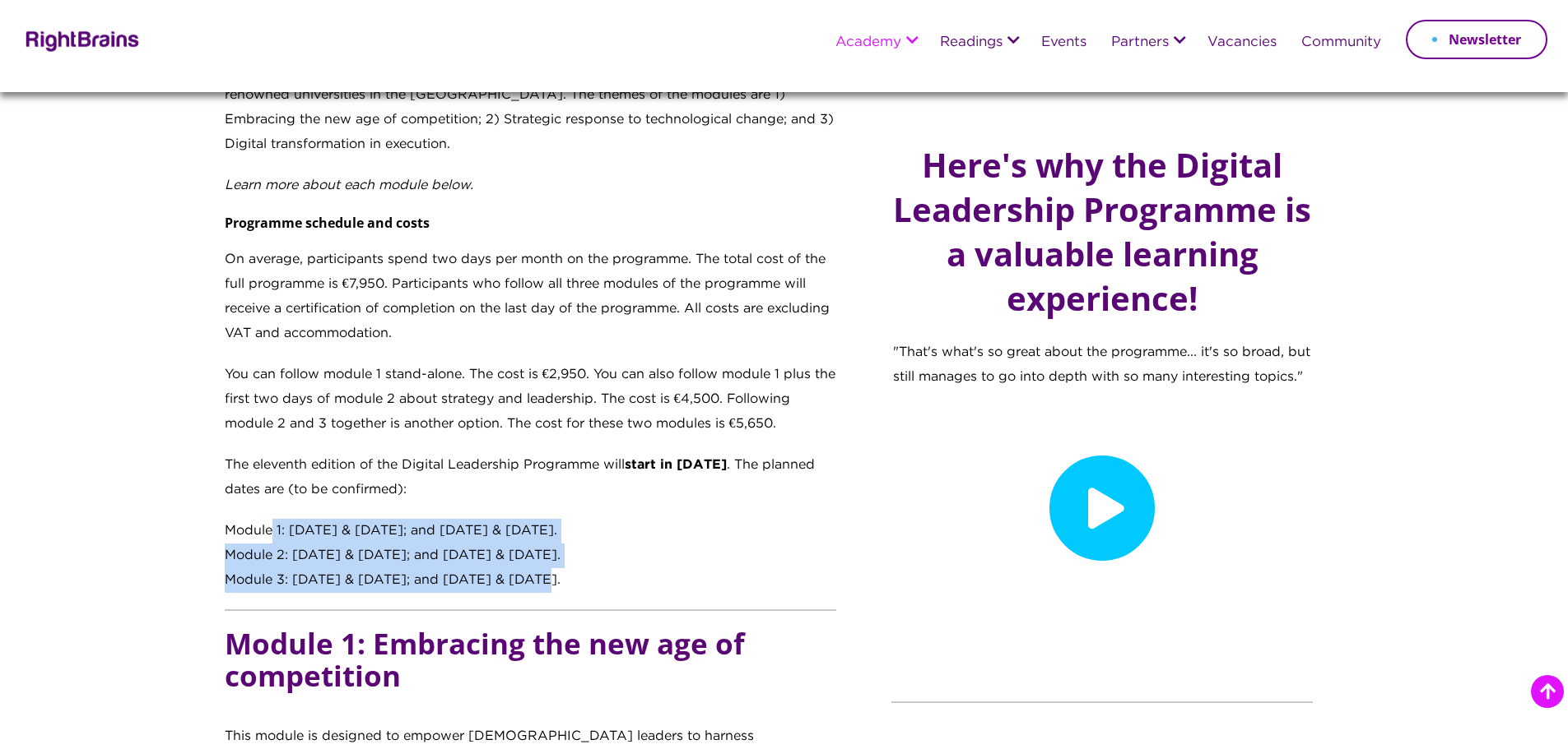
click at [274, 525] on div "Module 1: [DATE] & [DATE]; and [DATE] & [DATE]." at bounding box center [531, 532] width 612 height 24
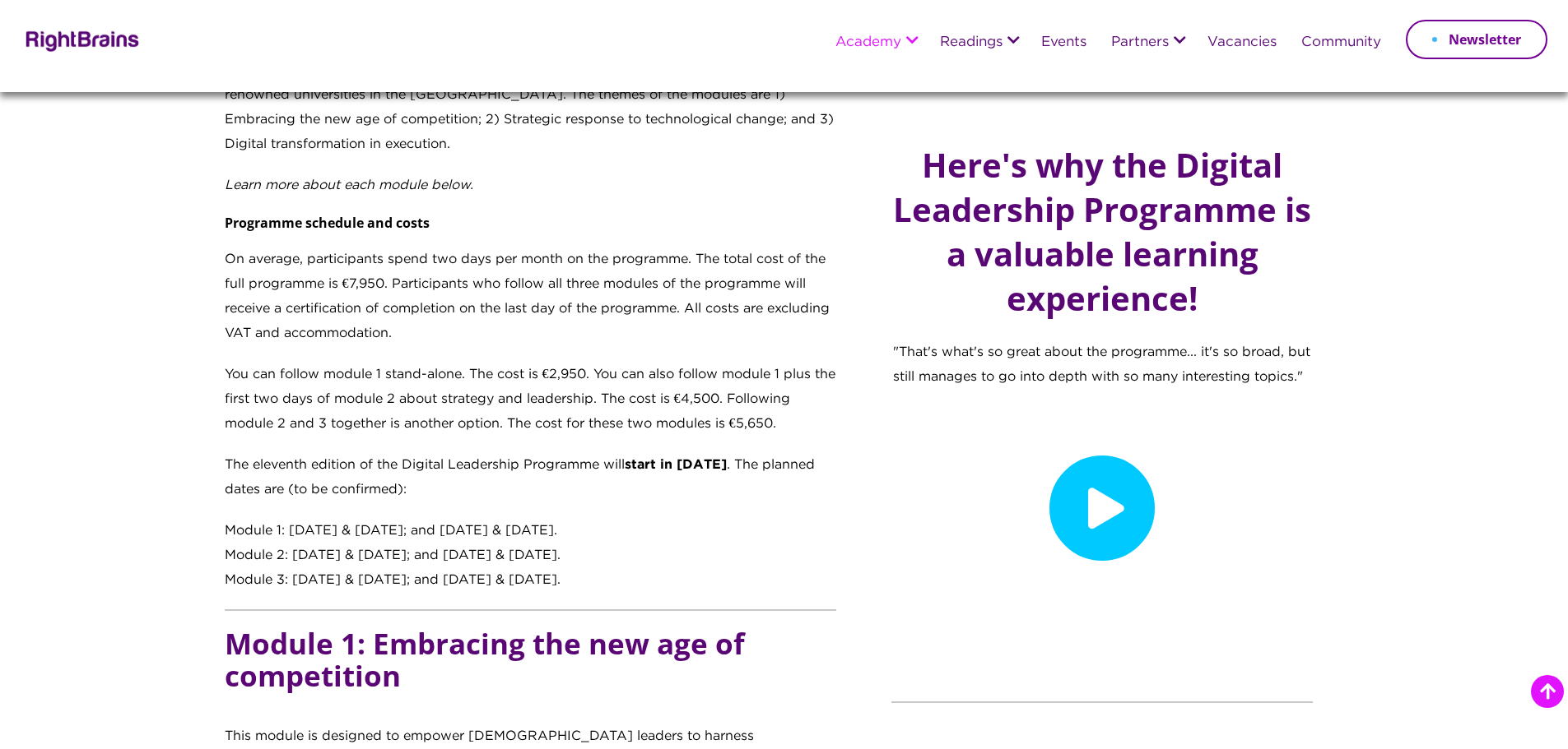
drag, startPoint x: 243, startPoint y: 530, endPoint x: 682, endPoint y: 571, distance: 440.9
click at [682, 571] on div "Transforming digital learners into digital leaders Recognising that [DATE] digi…" at bounding box center [531, 150] width 612 height 885
click at [628, 582] on div "Module 3: [DATE] & [DATE]; and [DATE] & [DATE]." at bounding box center [531, 580] width 612 height 24
drag, startPoint x: 592, startPoint y: 583, endPoint x: 225, endPoint y: 533, distance: 370.4
click at [225, 533] on div "Transforming digital learners into digital leaders Recognising that [DATE] digi…" at bounding box center [531, 150] width 612 height 885
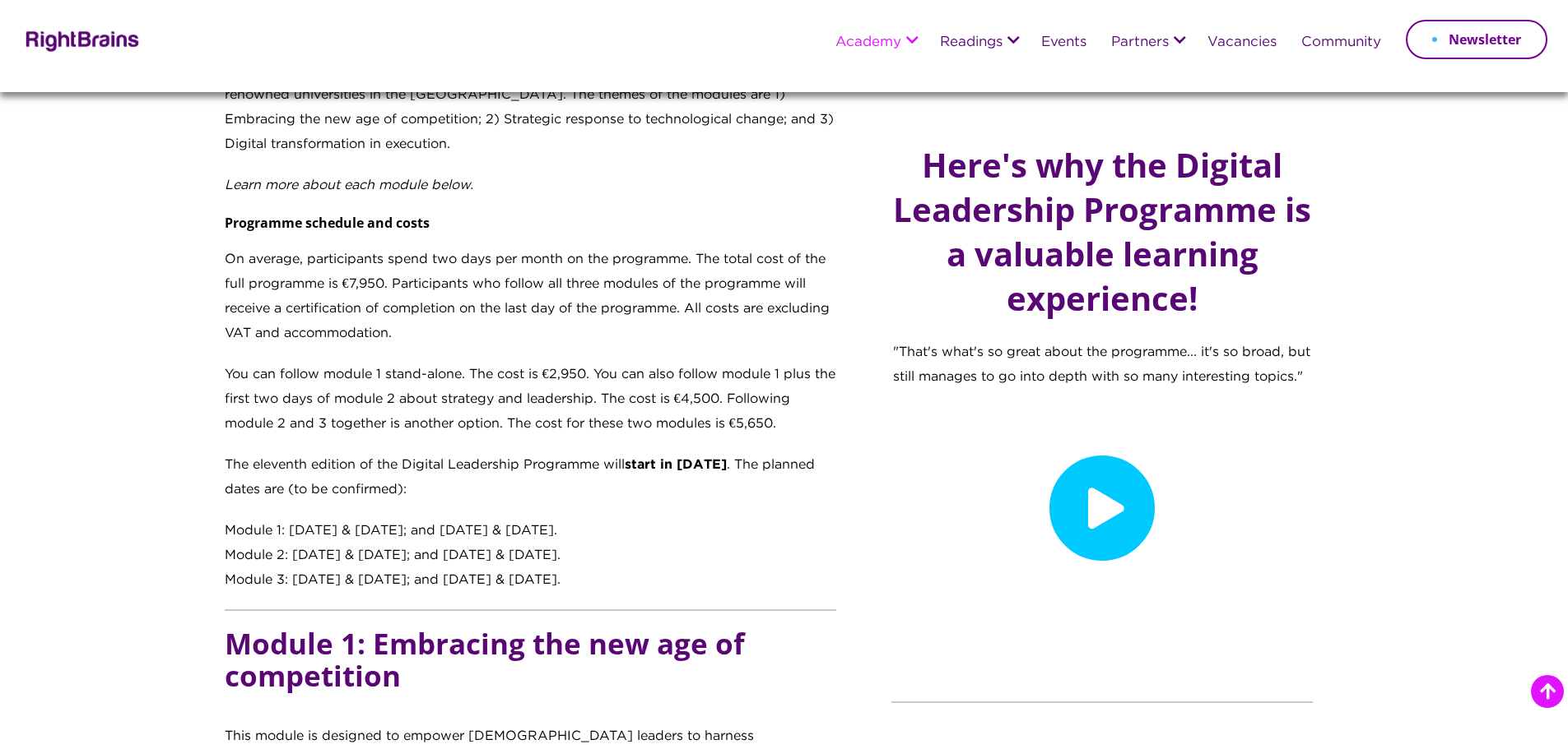
click at [370, 559] on div "Module 2: [DATE] & [DATE]; and [DATE] & [DATE]." at bounding box center [531, 556] width 612 height 24
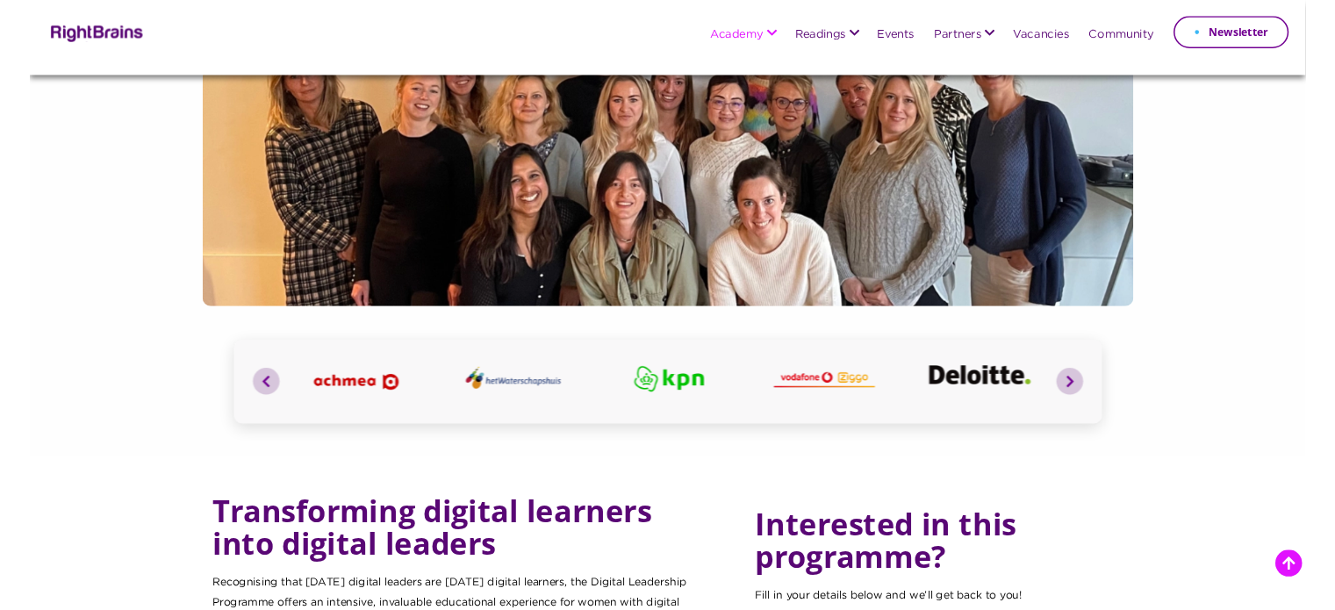
scroll to position [176, 0]
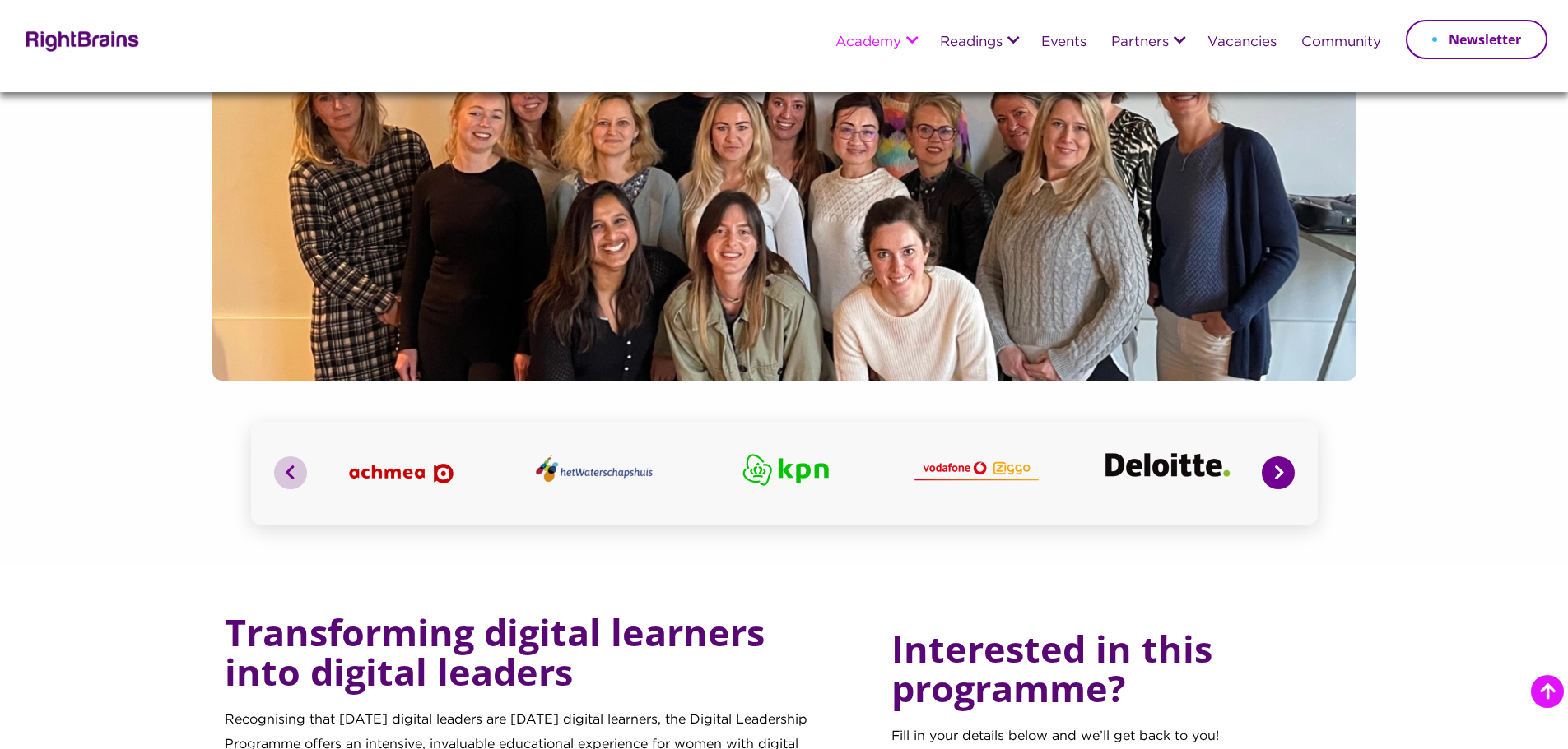
click at [1294, 470] on button "Next" at bounding box center [1277, 472] width 33 height 33
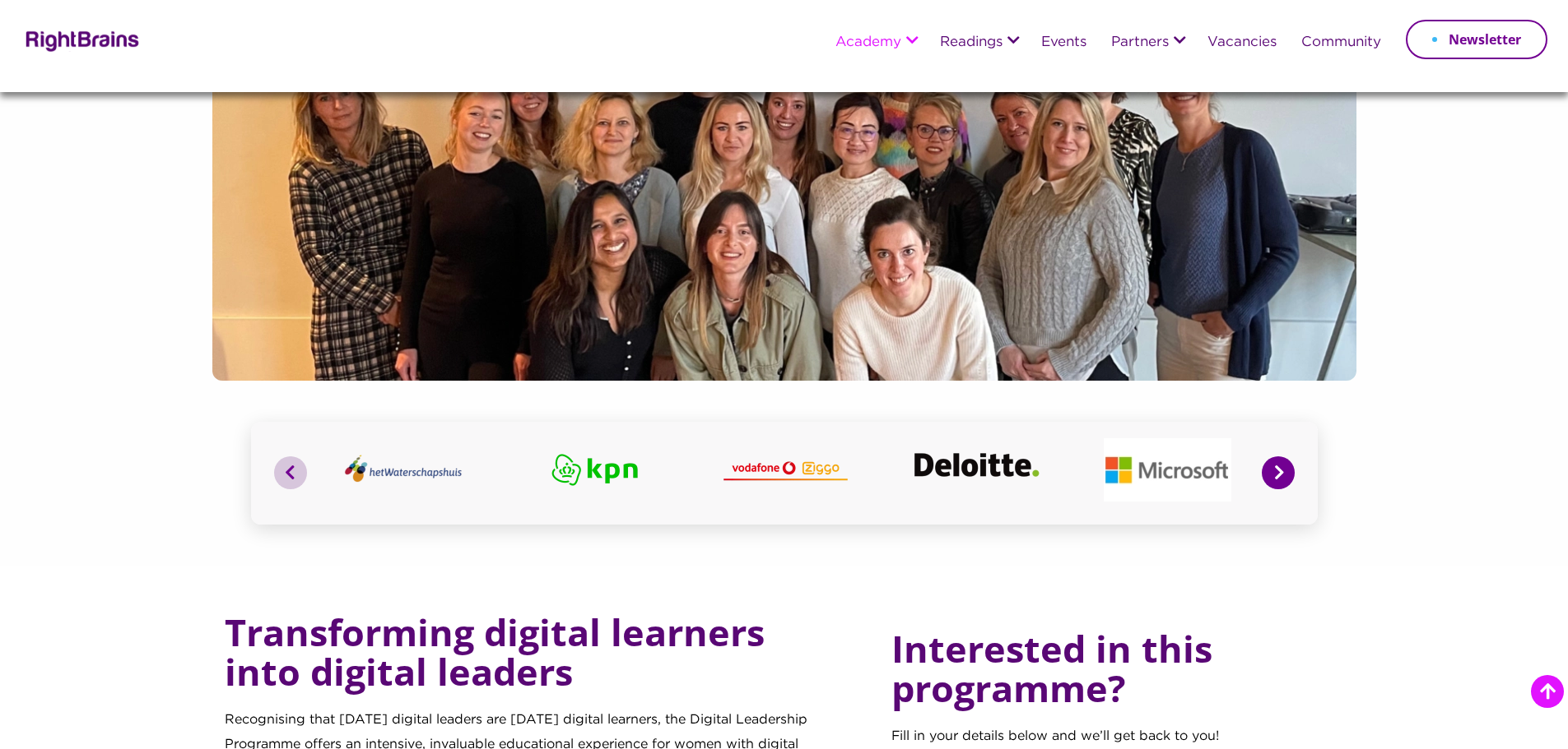
click at [1289, 471] on button "Next" at bounding box center [1277, 472] width 33 height 33
click at [1275, 473] on button "Next" at bounding box center [1277, 472] width 33 height 33
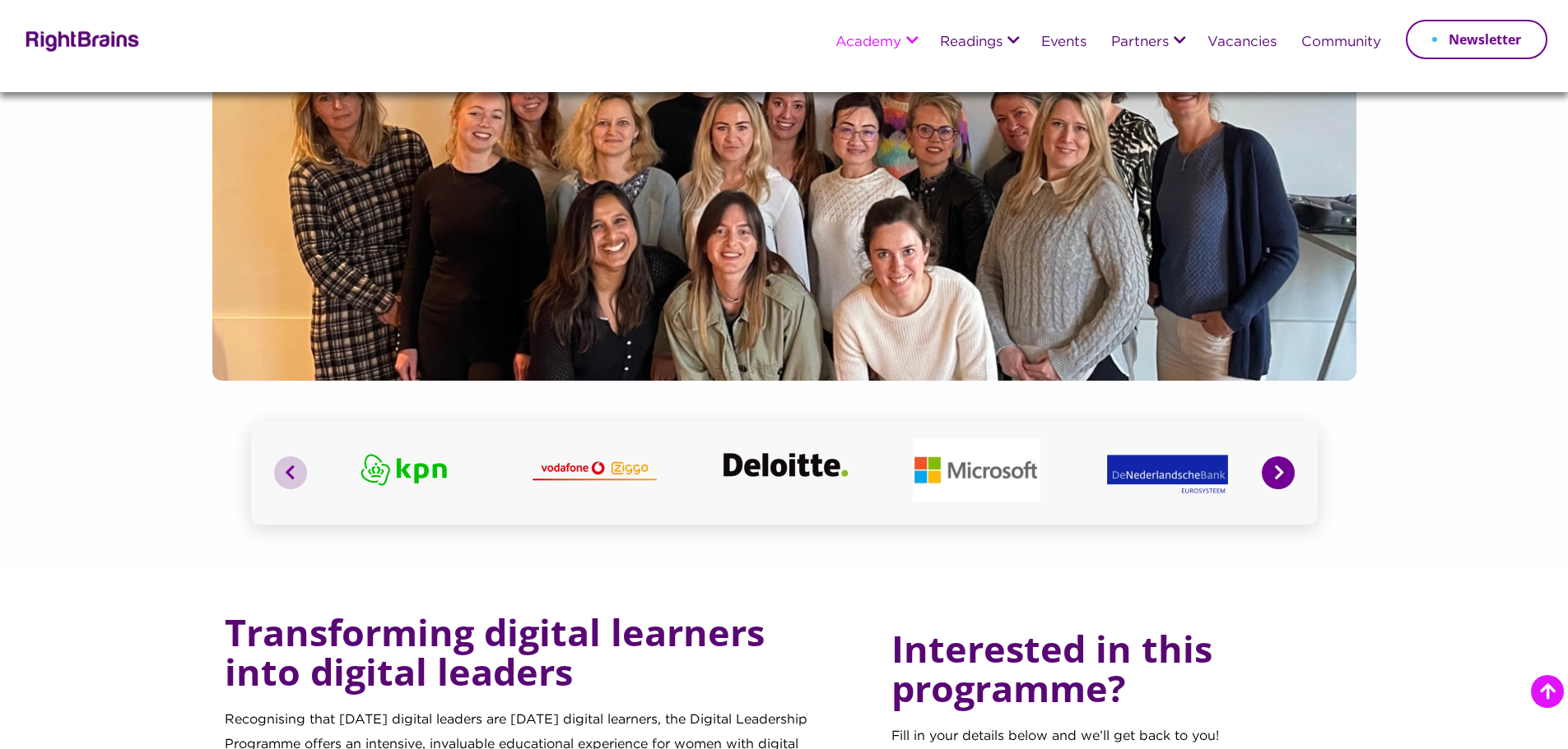
click at [1275, 473] on button "Next" at bounding box center [1277, 472] width 33 height 33
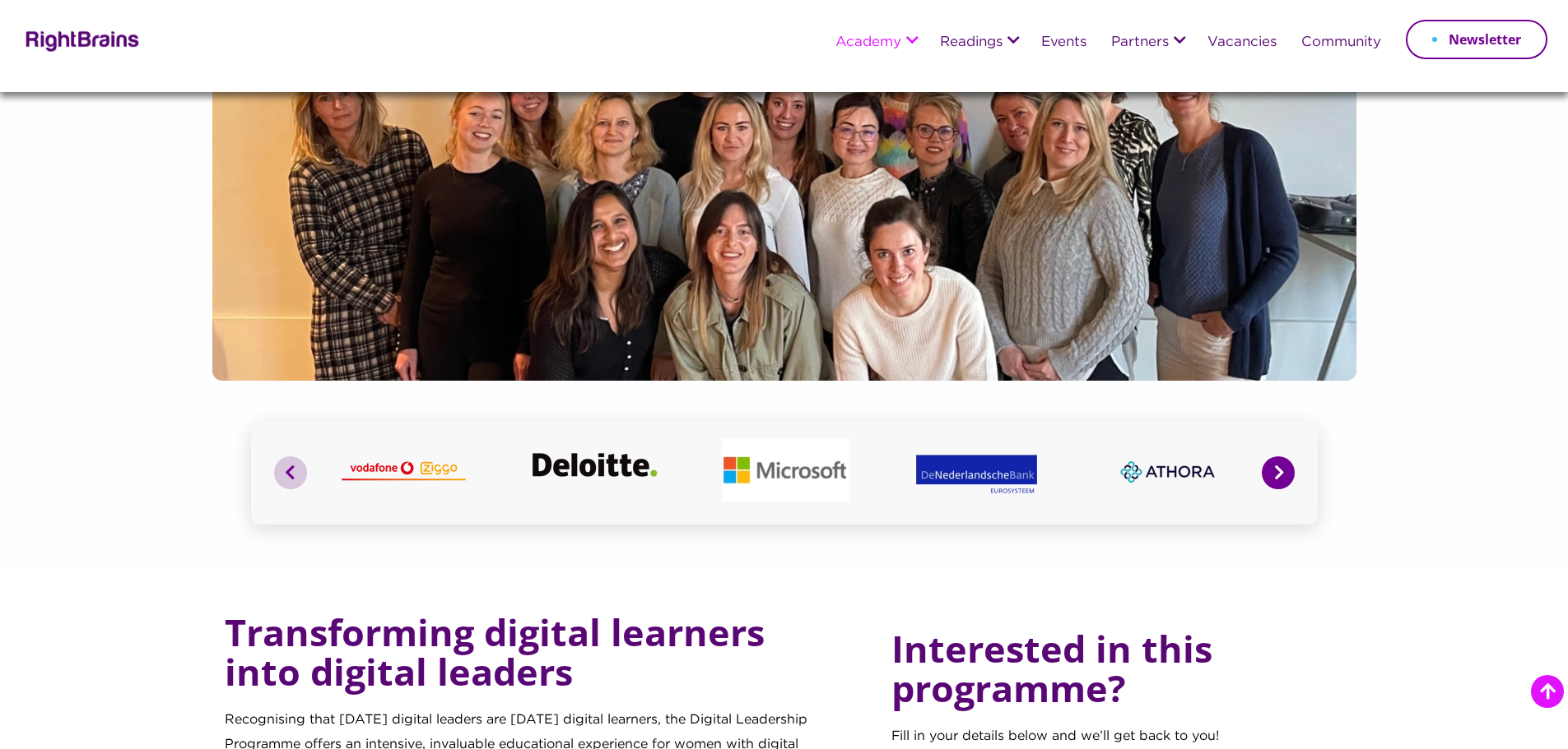
click at [1275, 473] on button "Next" at bounding box center [1277, 472] width 33 height 33
